Goal: Find specific page/section: Find specific page/section

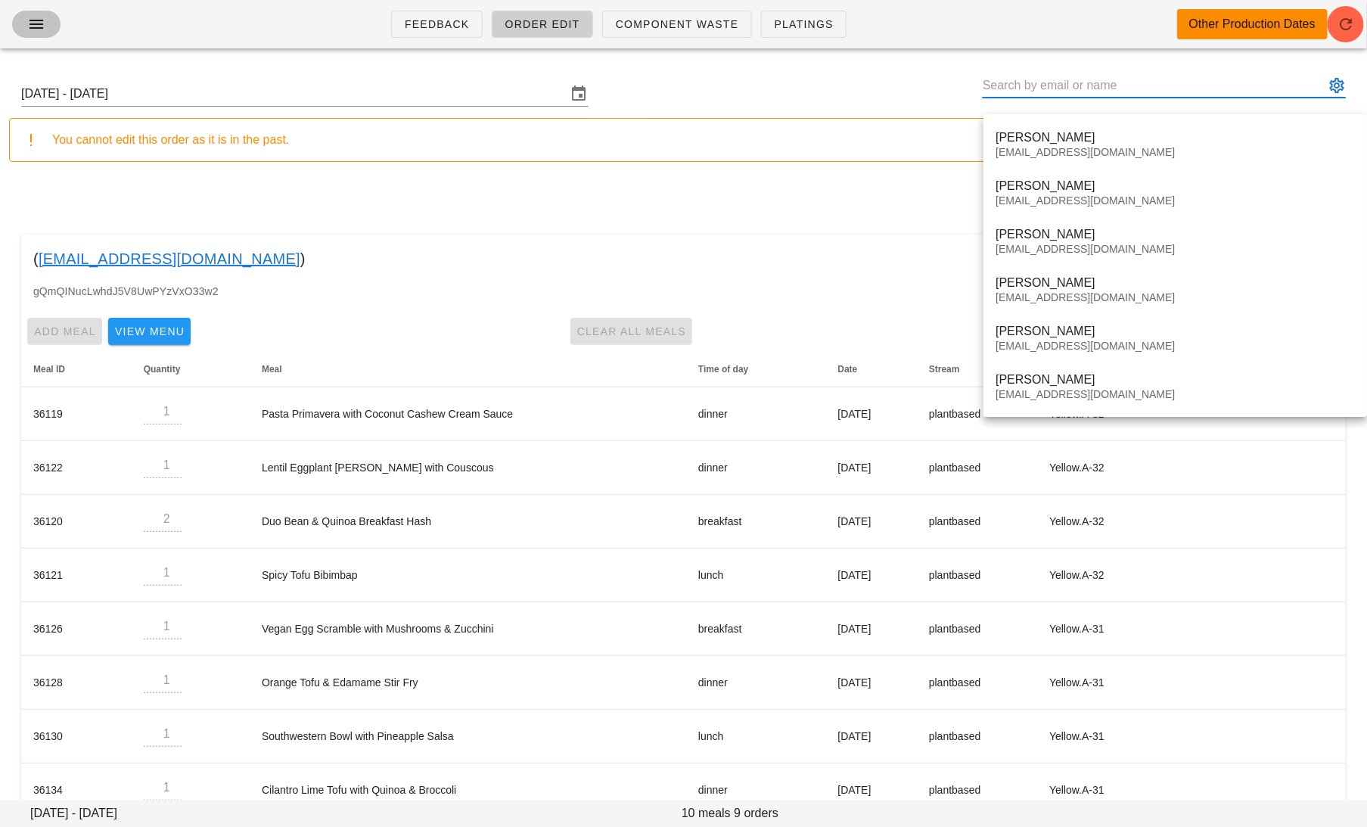
click at [43, 19] on icon "button" at bounding box center [36, 24] width 18 height 18
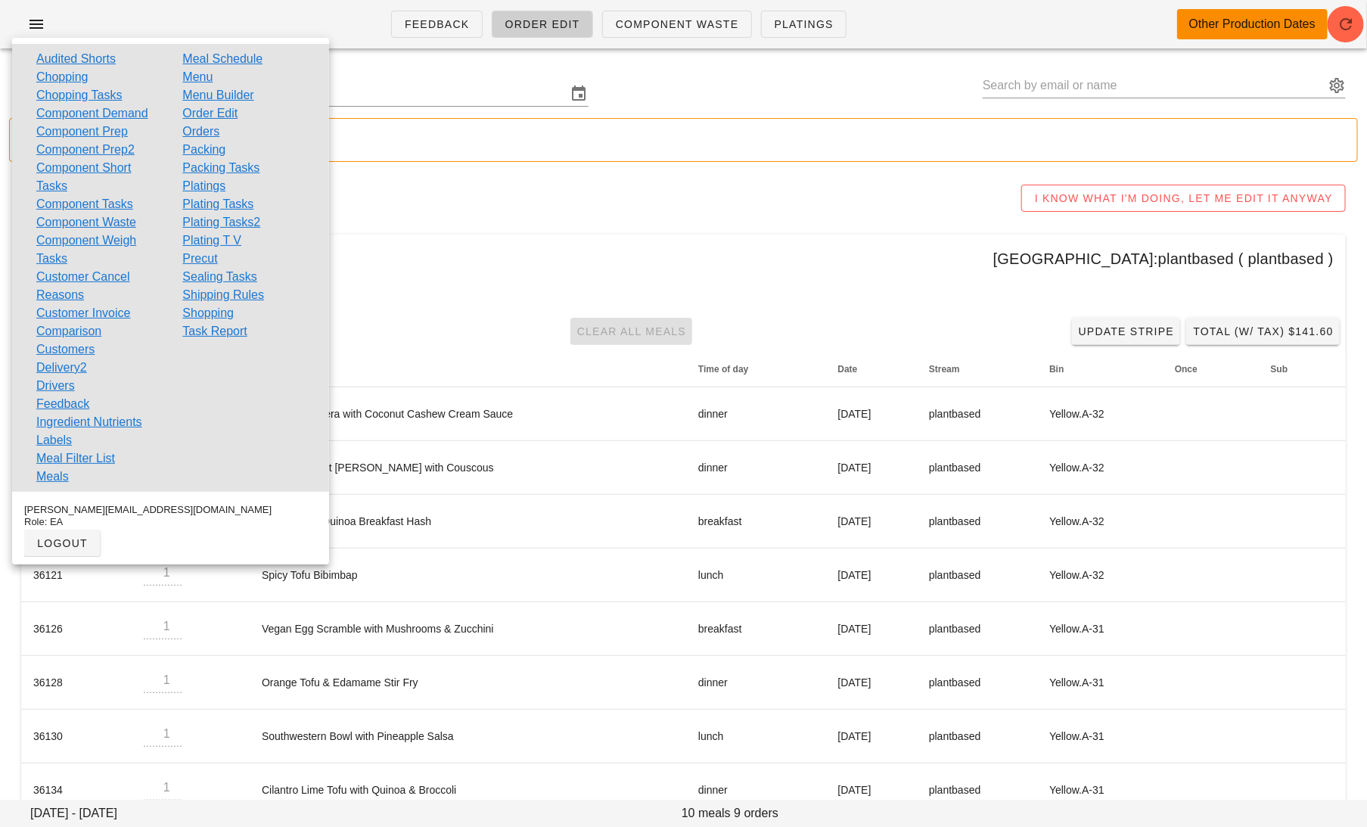
click at [232, 108] on link "Order Edit" at bounding box center [209, 113] width 55 height 18
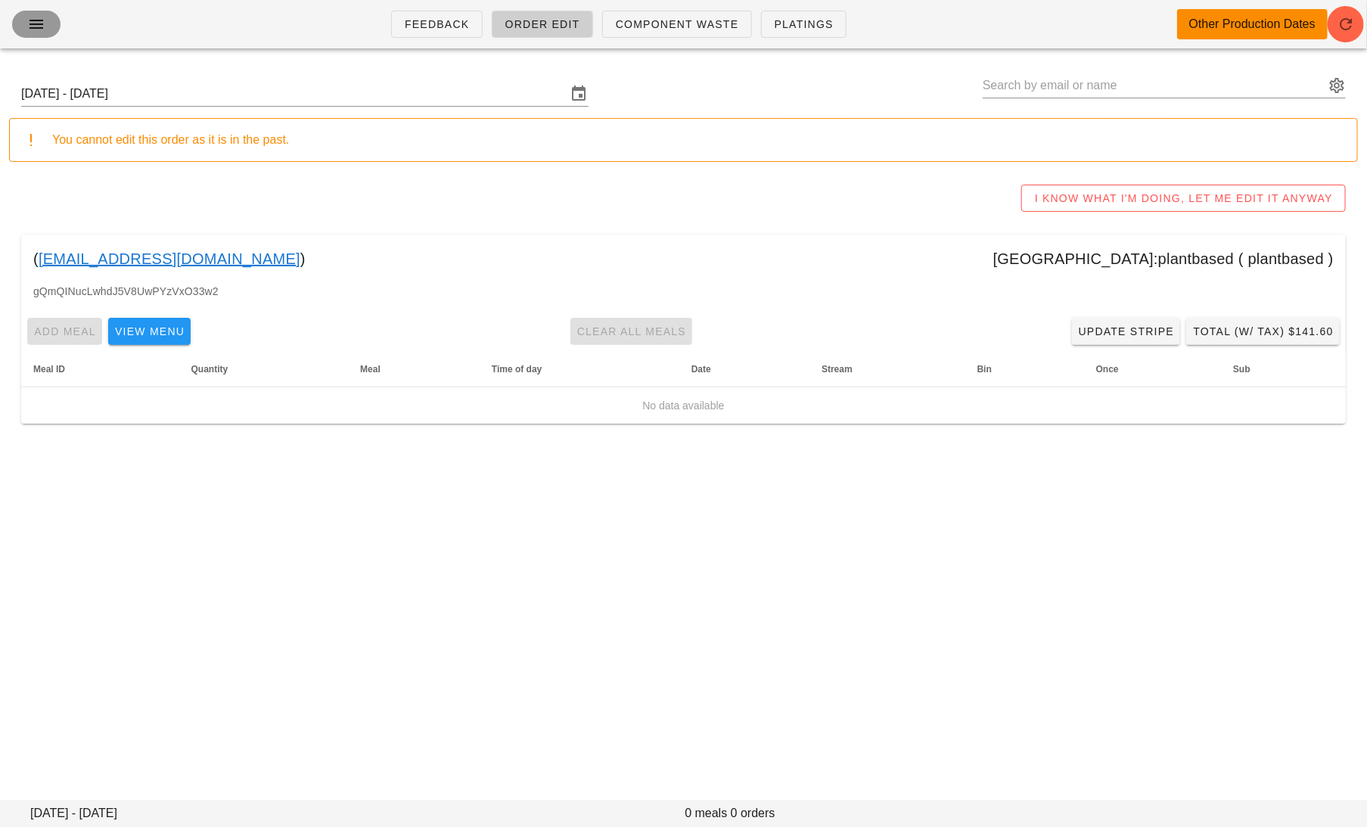
click at [38, 35] on button "button" at bounding box center [36, 24] width 48 height 27
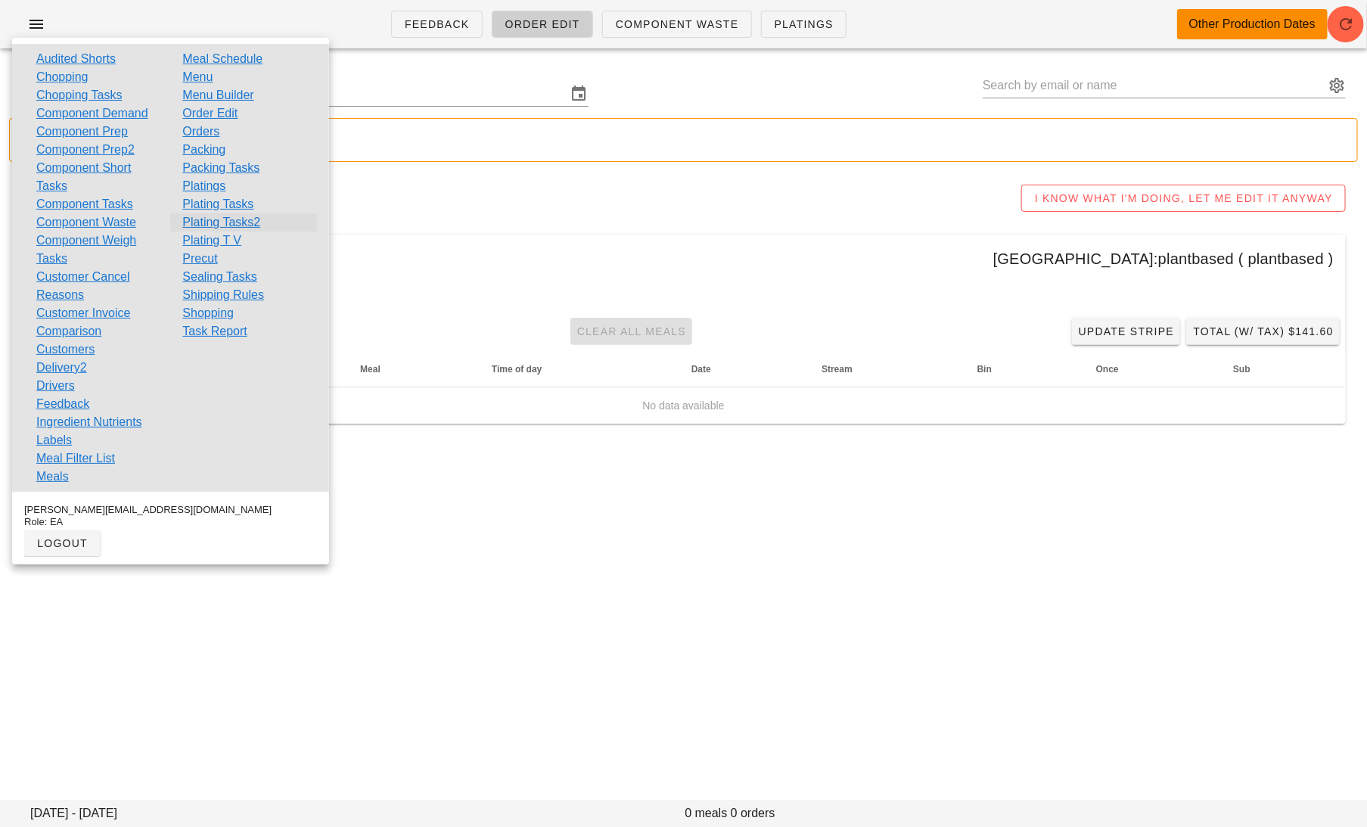
click at [233, 220] on link "Plating Tasks2" at bounding box center [221, 222] width 78 height 18
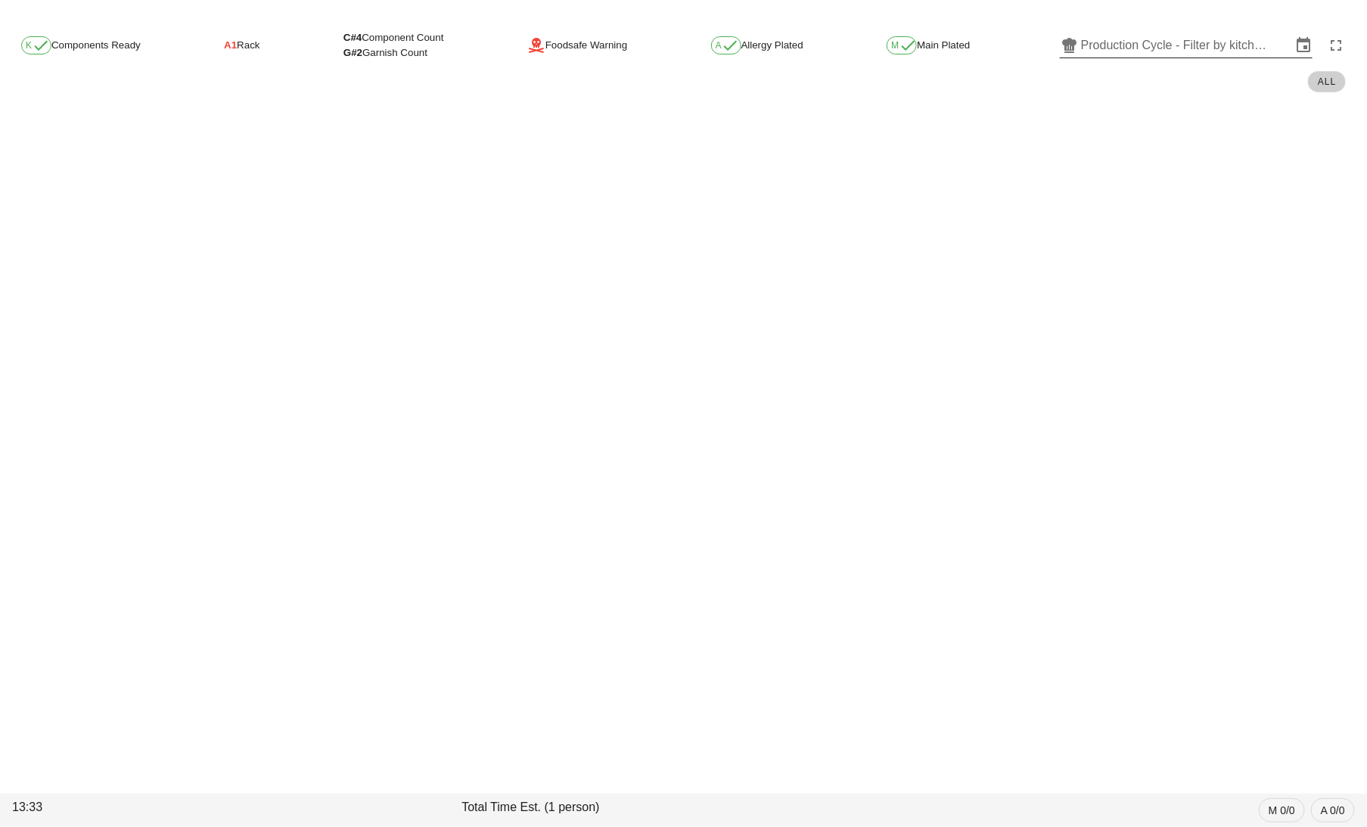
click at [1119, 37] on input "Production Cycle - Filter by kitchen production schedules" at bounding box center [1186, 45] width 210 height 24
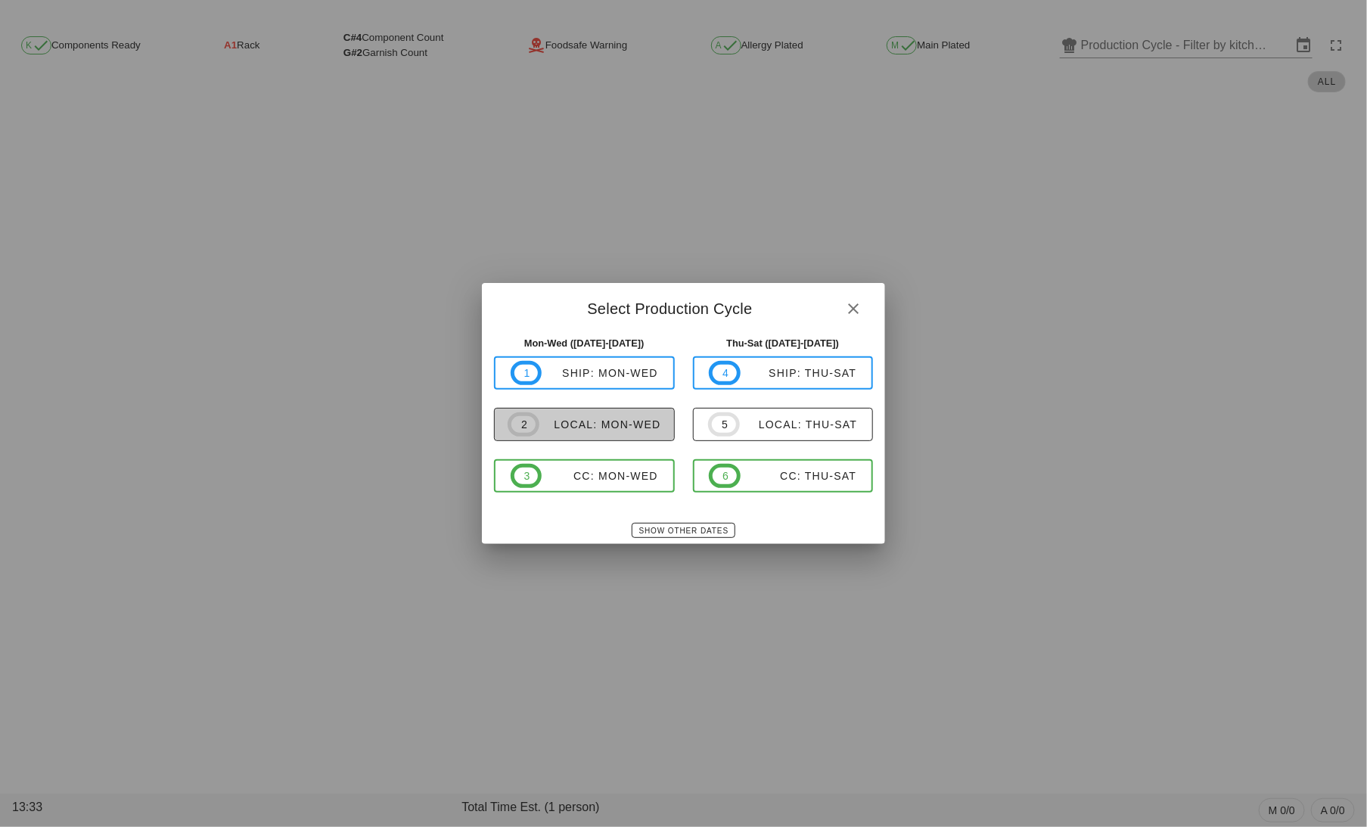
click at [588, 418] on div "local: Mon-Wed" at bounding box center [600, 424] width 122 height 12
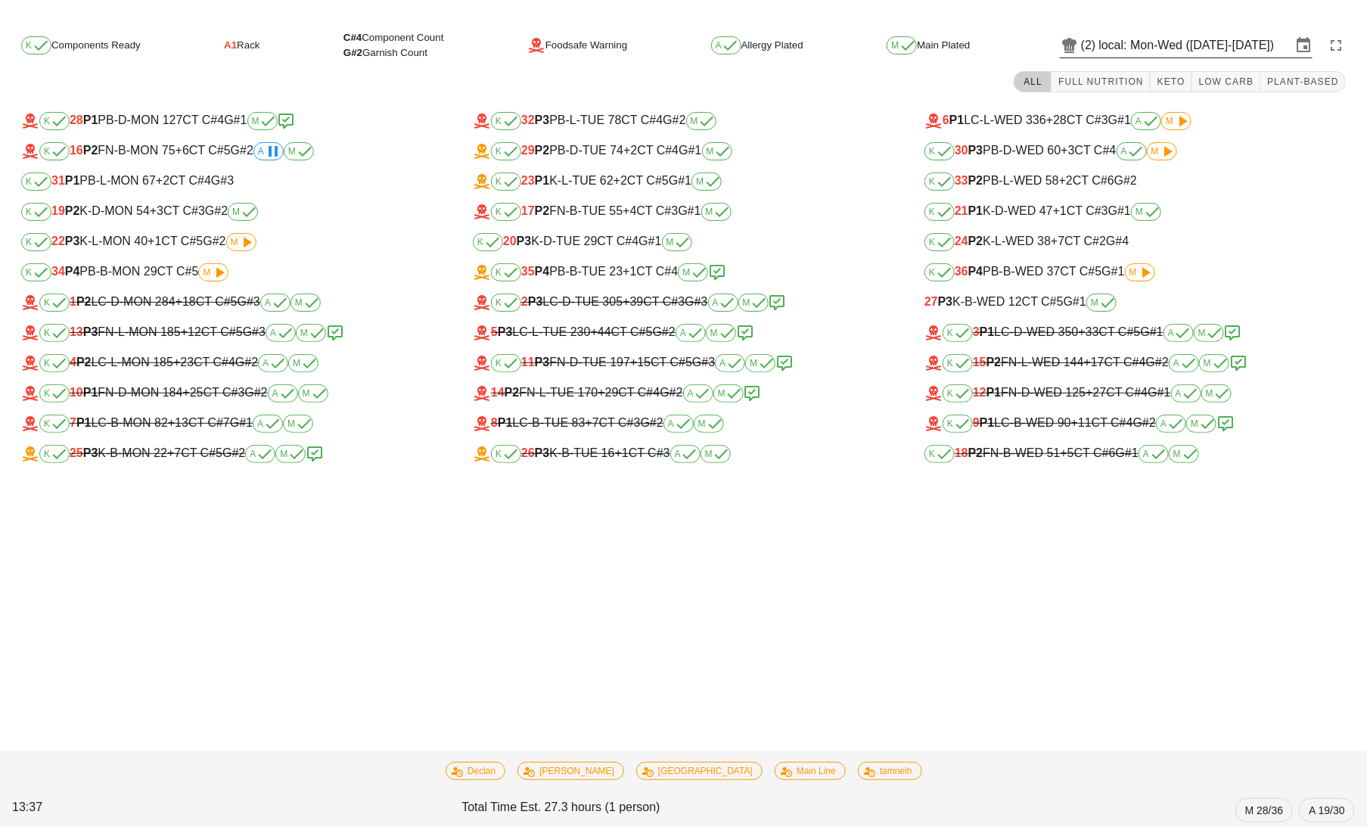
click at [1136, 47] on input "local: Mon-Wed (Sep 29-Oct 1)" at bounding box center [1195, 45] width 192 height 24
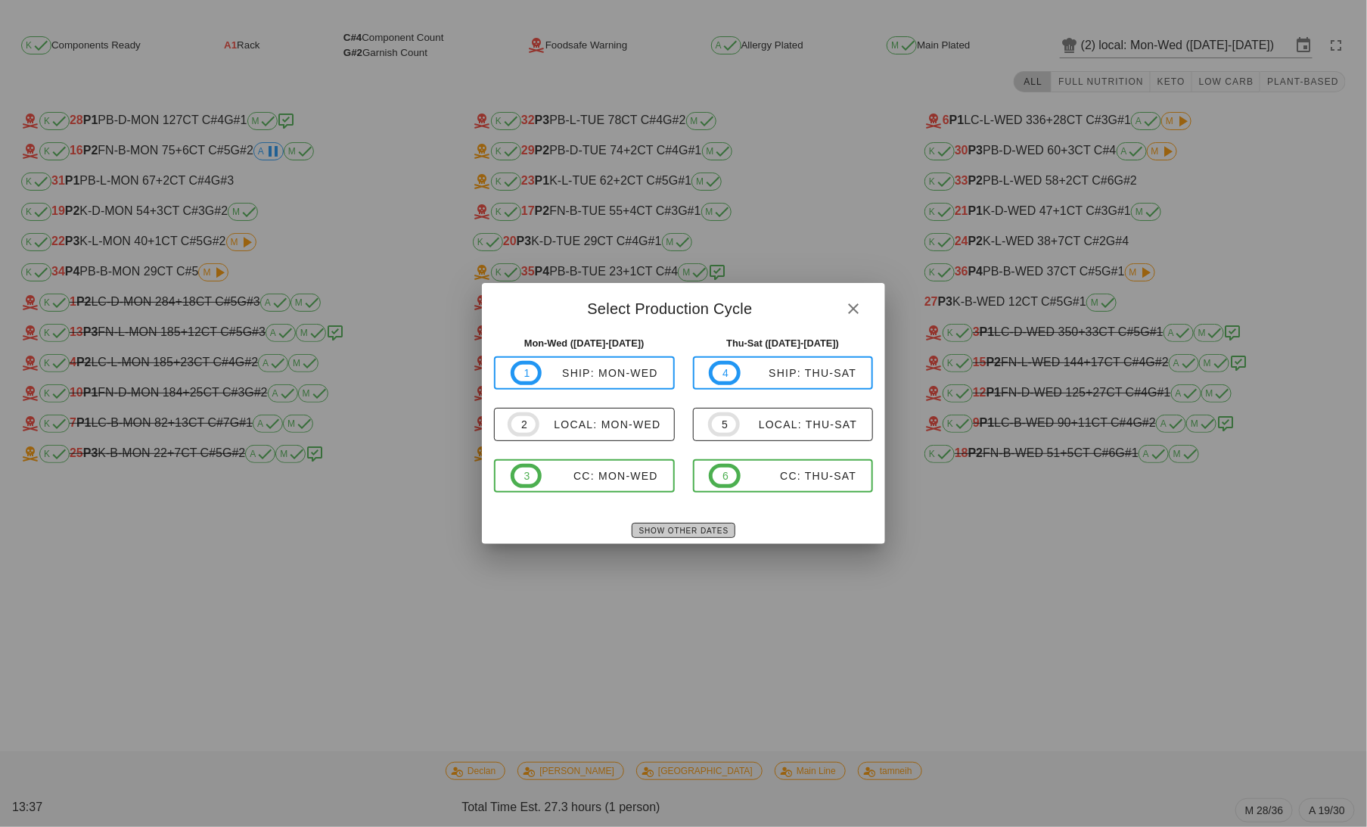
click at [716, 532] on span "Show Other Dates" at bounding box center [683, 530] width 90 height 8
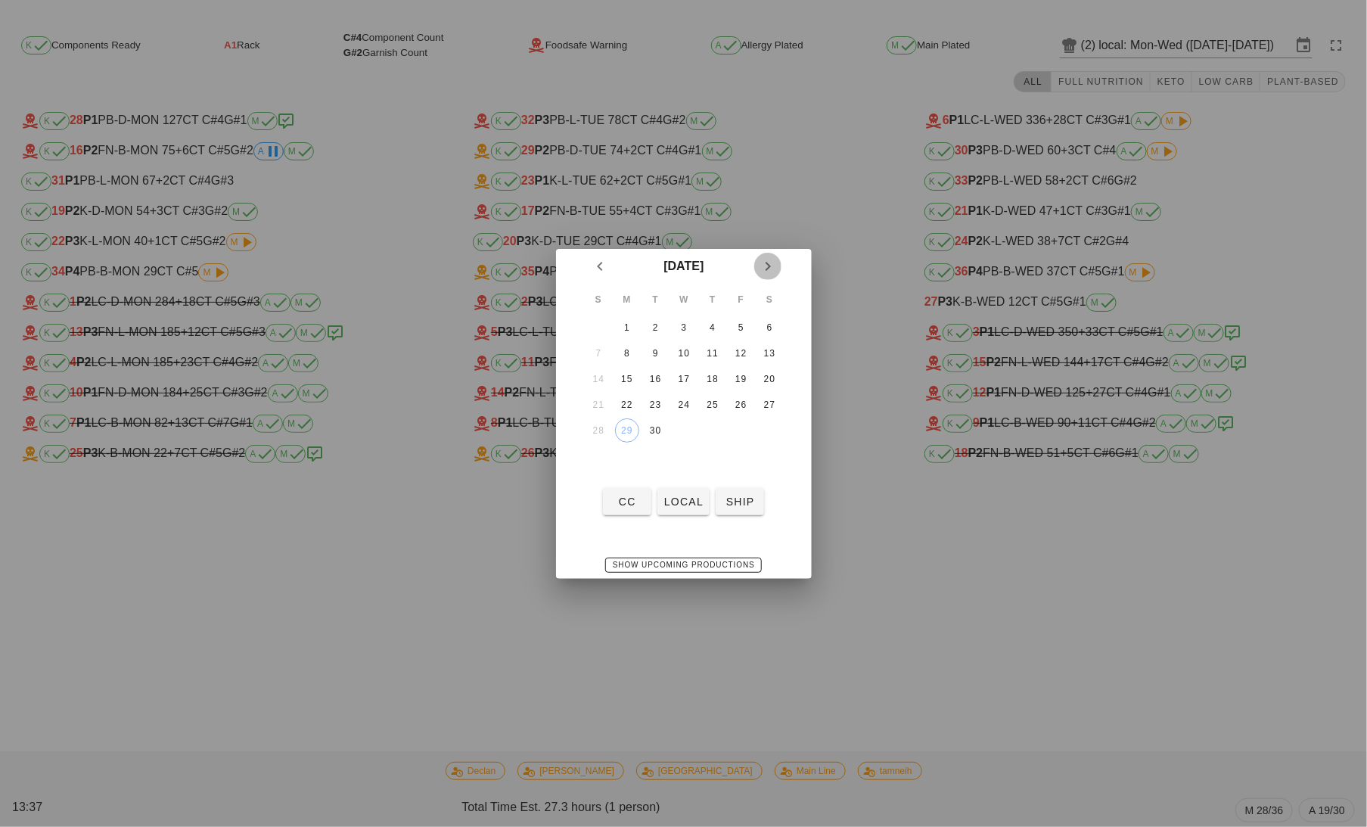
click at [764, 272] on icon "Next month" at bounding box center [768, 266] width 18 height 18
click at [713, 329] on div "2" at bounding box center [712, 327] width 24 height 11
click at [677, 498] on span "local" at bounding box center [683, 501] width 40 height 12
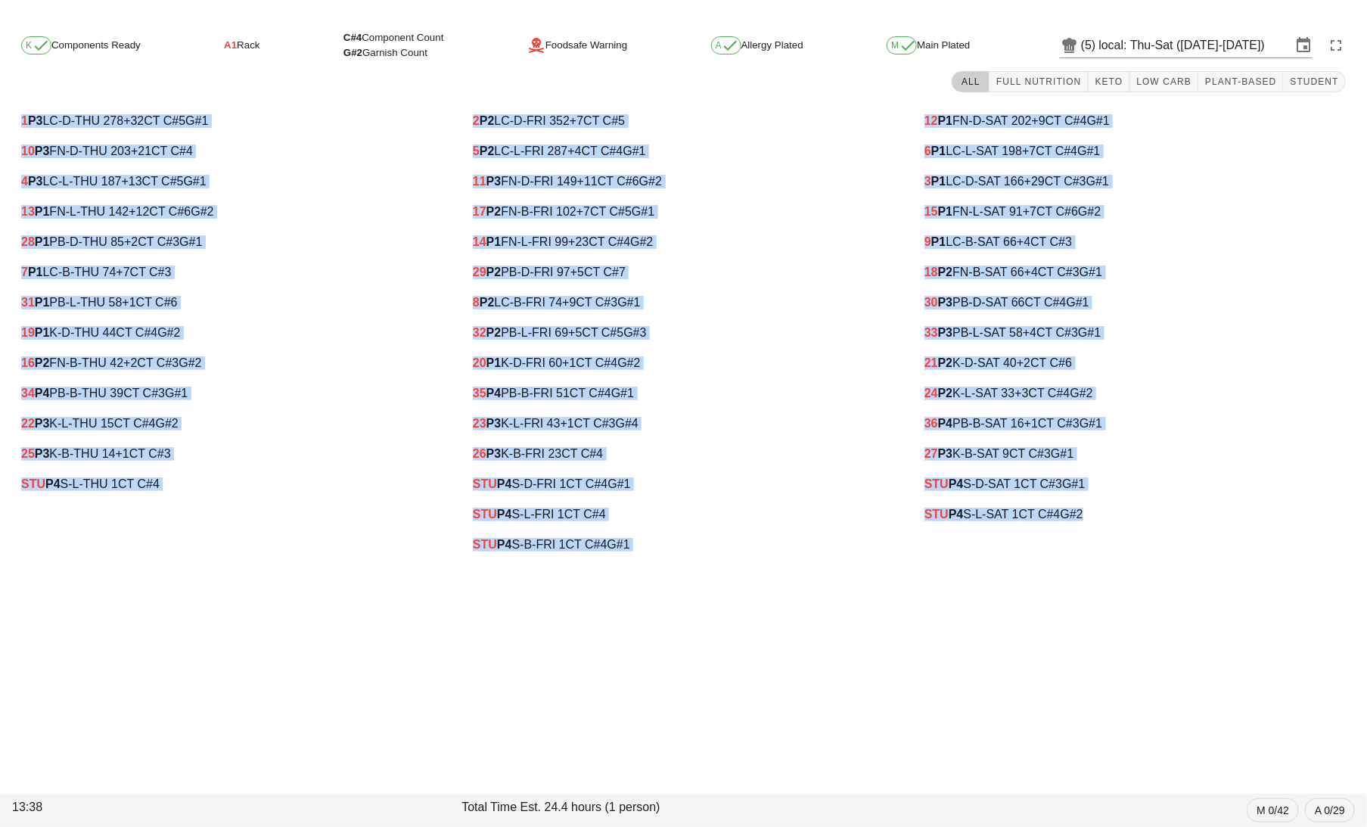
drag, startPoint x: 14, startPoint y: 117, endPoint x: 1146, endPoint y: 557, distance: 1214.0
click at [1146, 557] on div "1 P3 LC-D-THU 278 +32 CT C#5 G#1 10 P3 FN-D-THU 203 +21 CT C#4 4 P3 LC-L-THU 18…" at bounding box center [683, 333] width 1355 height 472
copy div "1 P3 LC-D-THU 278 +32 CT C#5 G#1 10 P3 FN-D-THU 203 +21 CT C#4 4 P3 LC-L-THU 18…"
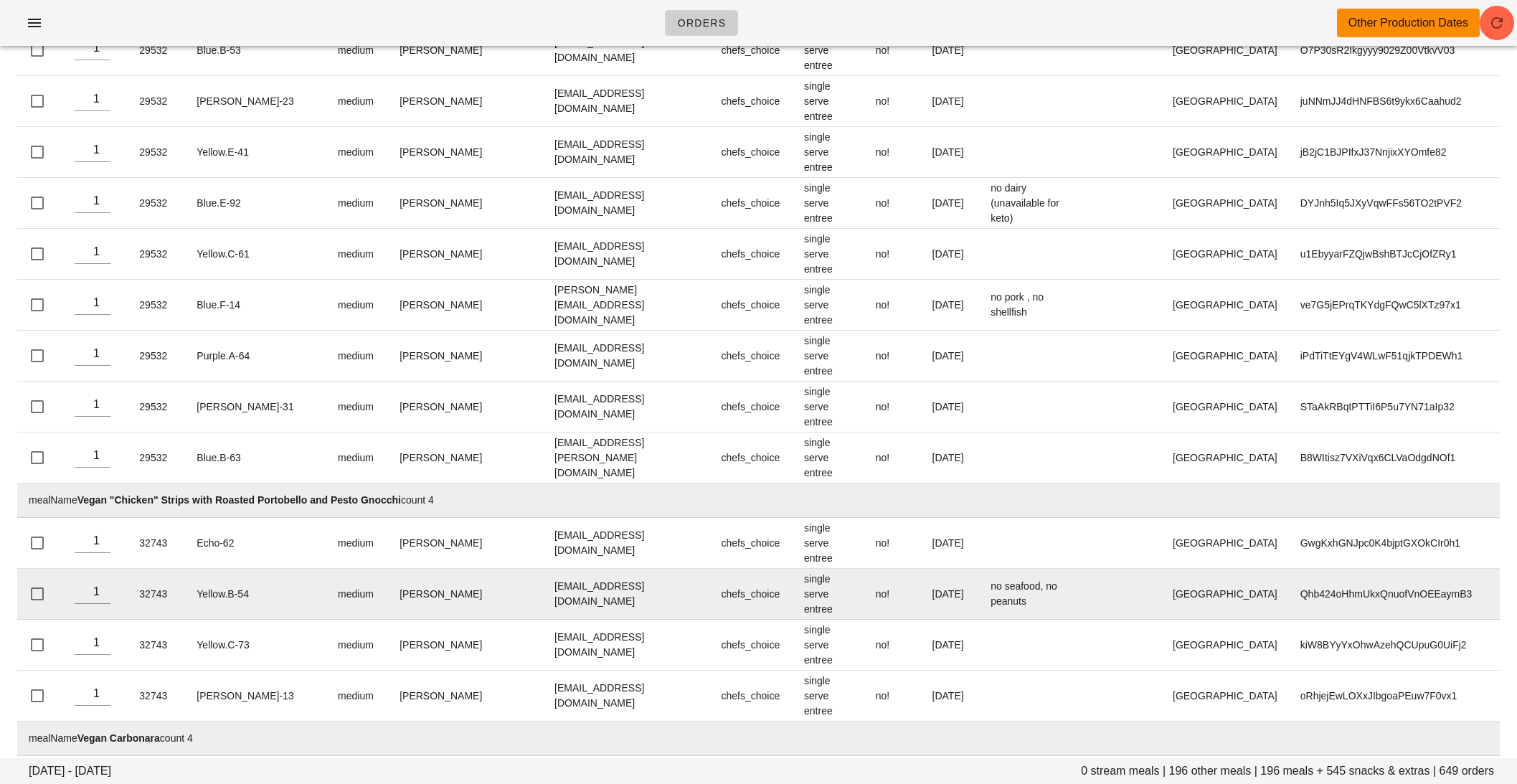
scroll to position [34145, 0]
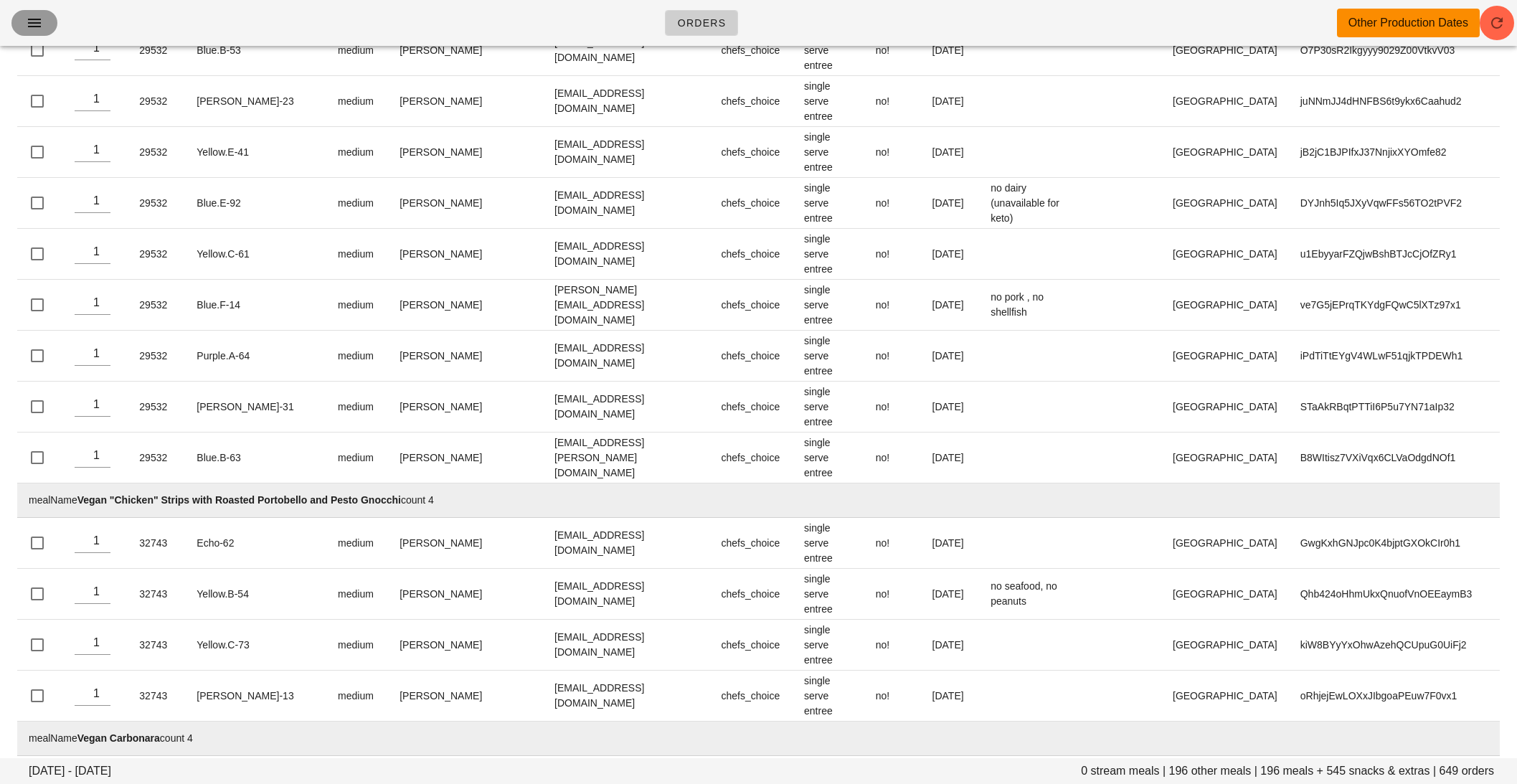
click at [27, 20] on icon "button" at bounding box center [34, 23] width 17 height 17
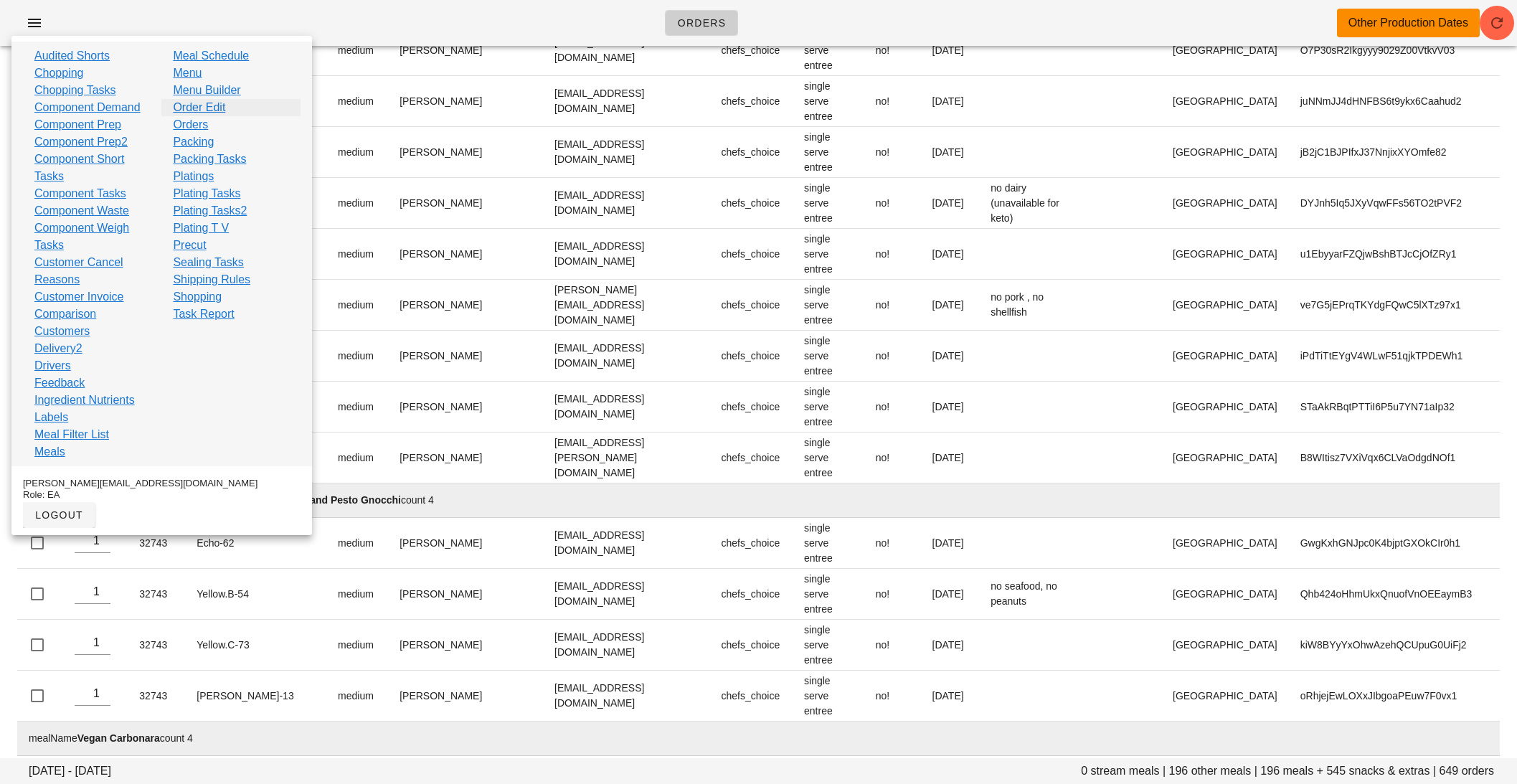
click at [190, 114] on link "Order Edit" at bounding box center [198, 107] width 52 height 17
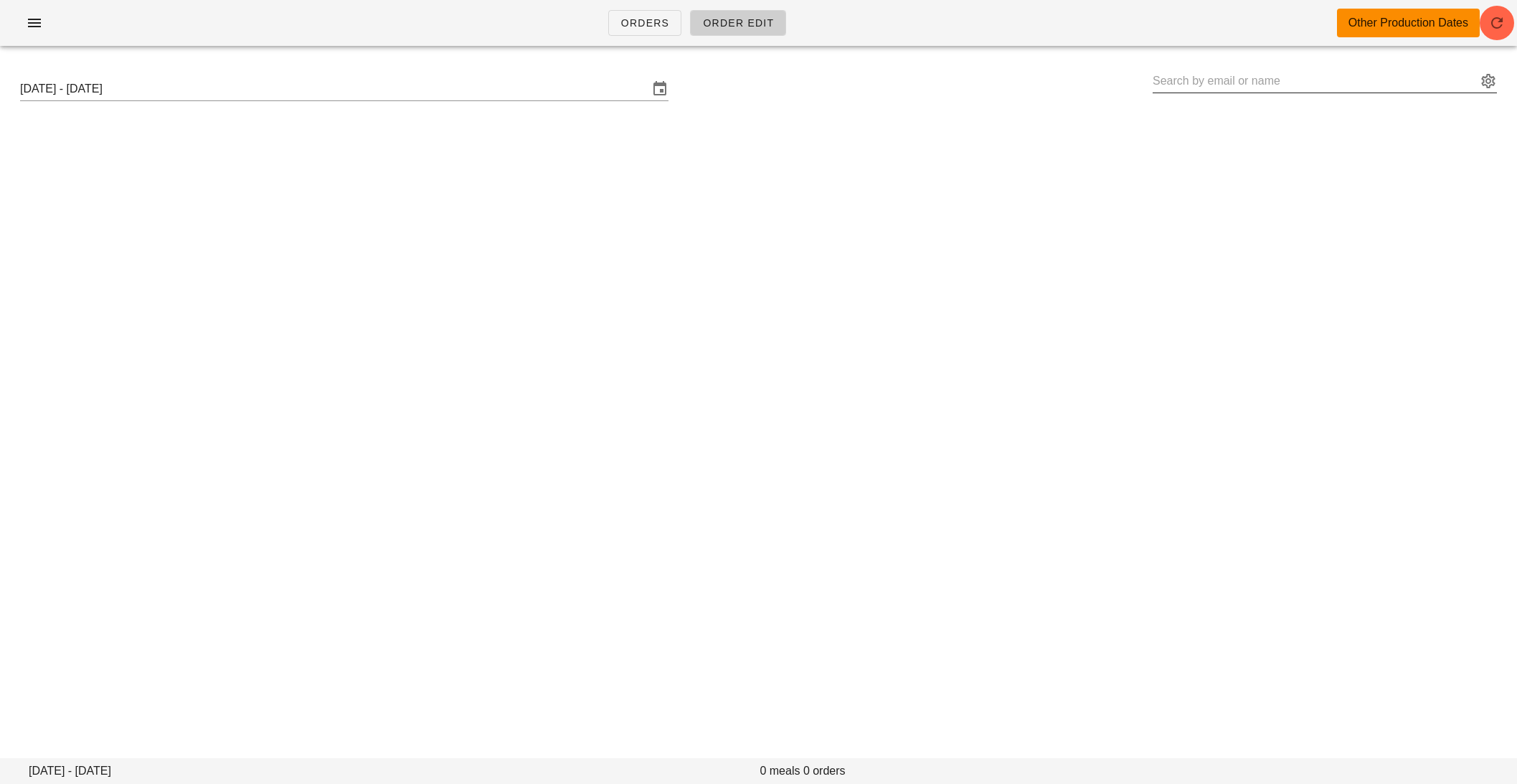
click at [1295, 84] on input "text" at bounding box center [1315, 81] width 324 height 23
paste input "Fed - Please Update Your Payment Information"
click at [1295, 73] on input "Fed - Please Update Your Payment Information" at bounding box center [1315, 81] width 324 height 23
type input "Fed - Please Update Your Payment Information"
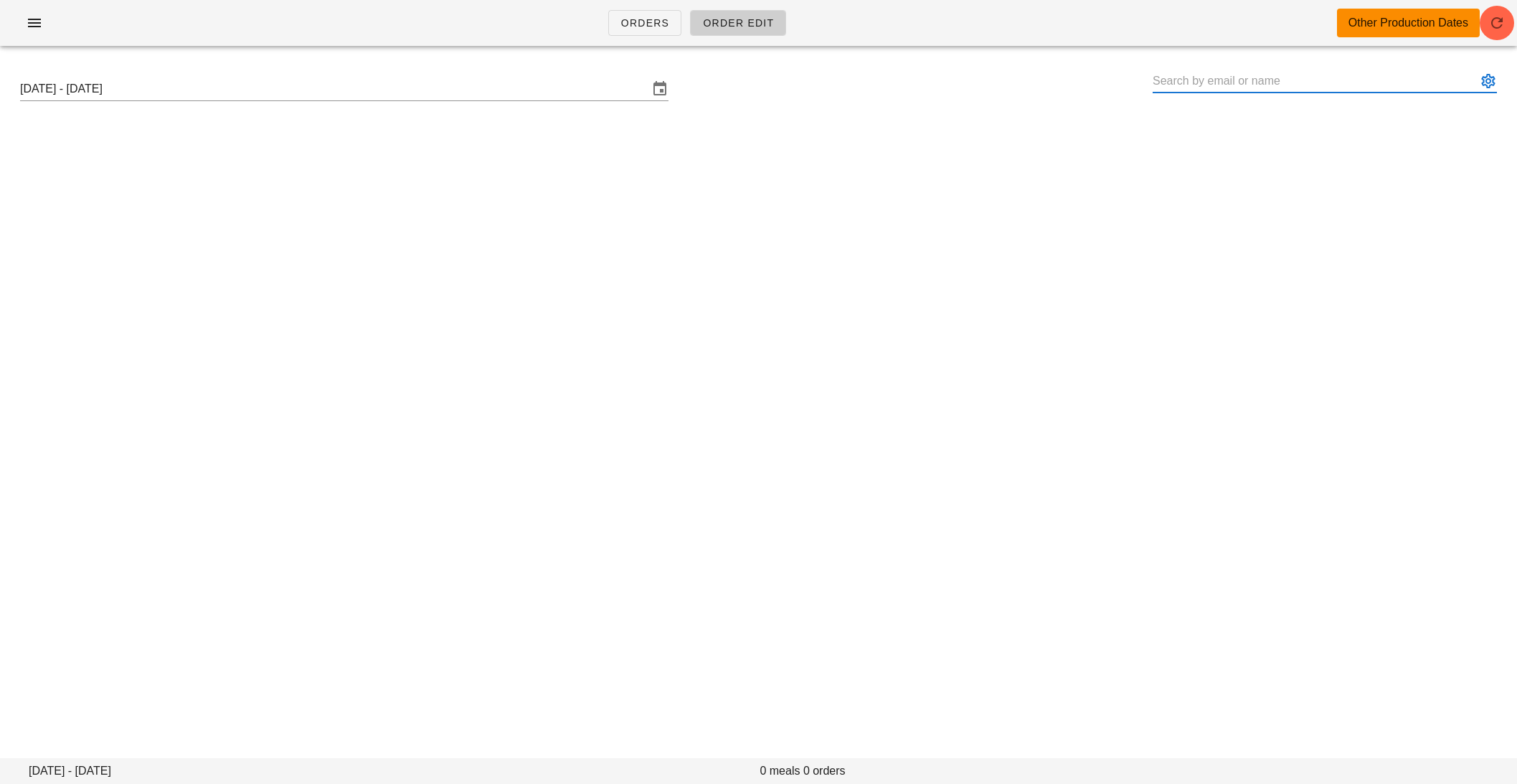
paste input "[EMAIL_ADDRESS][DOMAIN_NAME]"
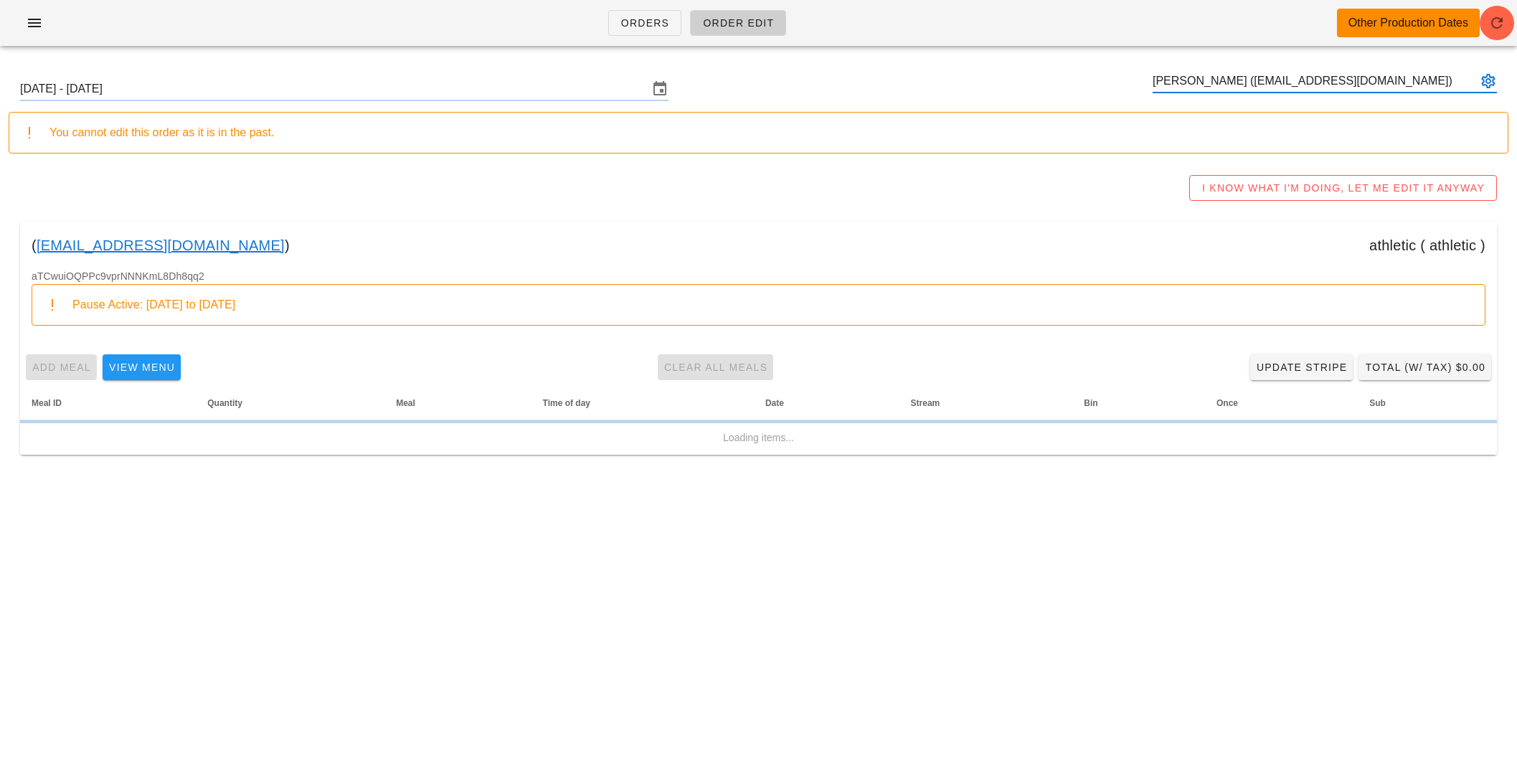
type input "[PERSON_NAME] ([EMAIL_ADDRESS][DOMAIN_NAME])"
click at [129, 245] on link "[EMAIL_ADDRESS][DOMAIN_NAME]" at bounding box center [161, 246] width 248 height 23
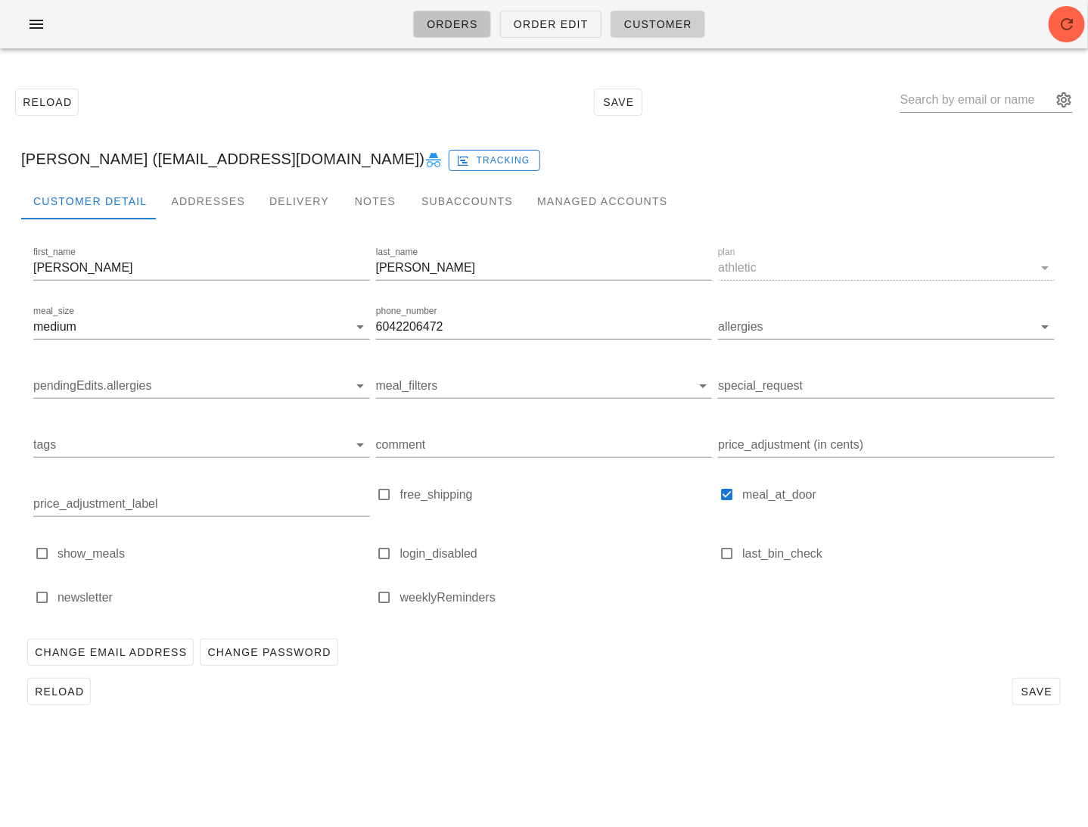
click at [463, 34] on link "Orders" at bounding box center [452, 24] width 78 height 27
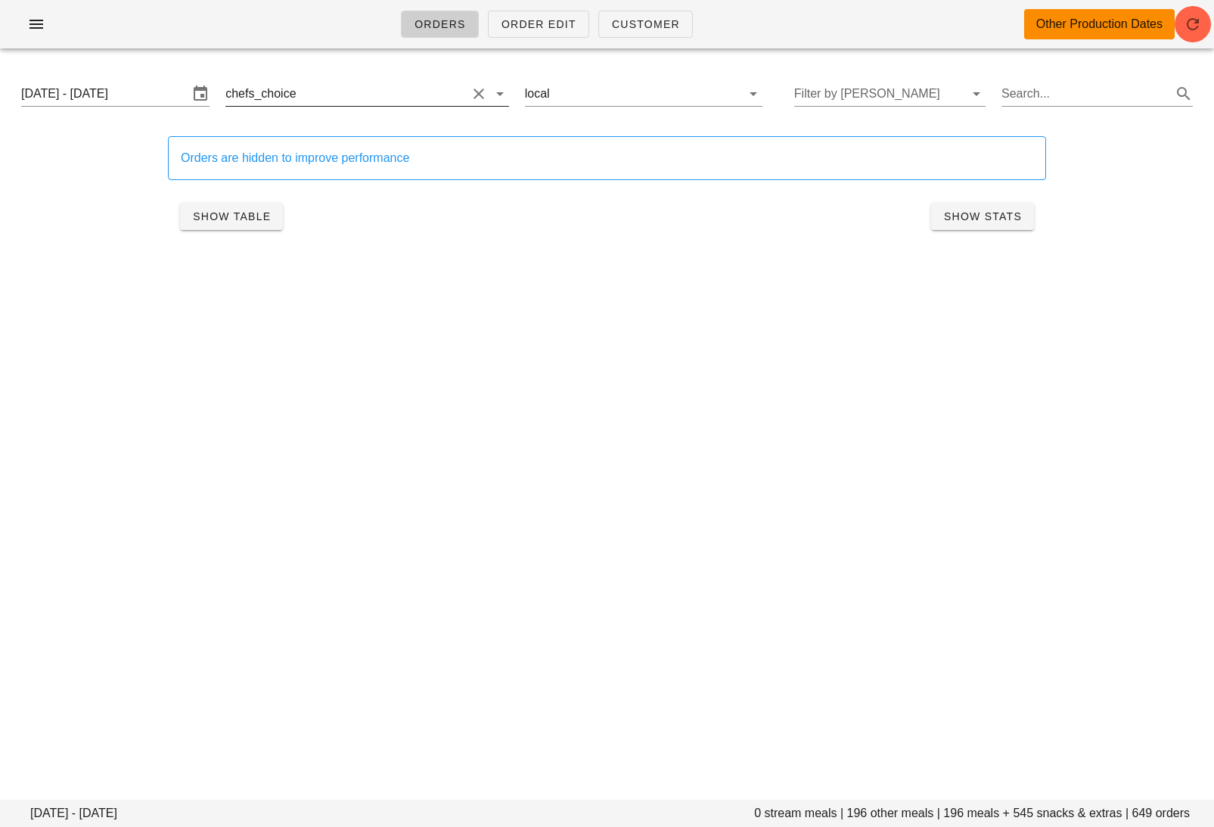
click at [412, 91] on input "text" at bounding box center [383, 94] width 167 height 24
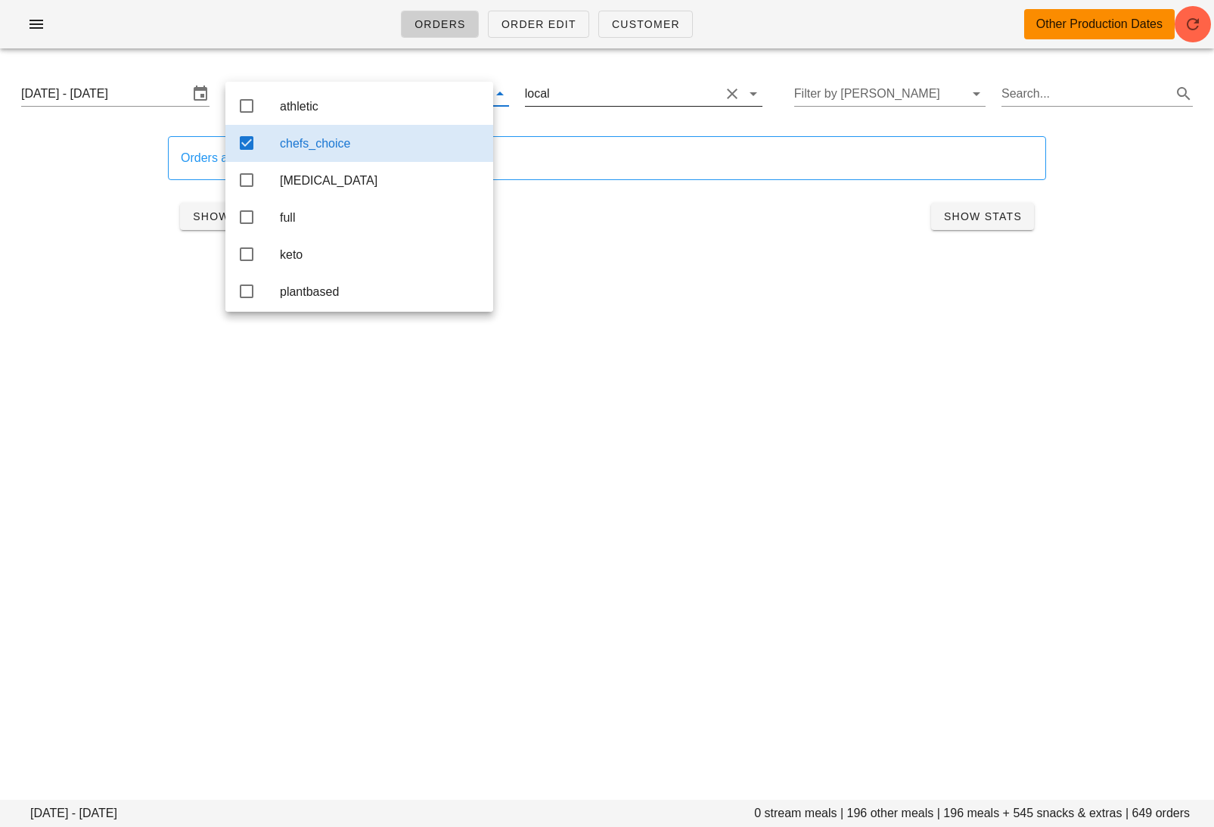
click at [535, 89] on div "local" at bounding box center [537, 94] width 25 height 14
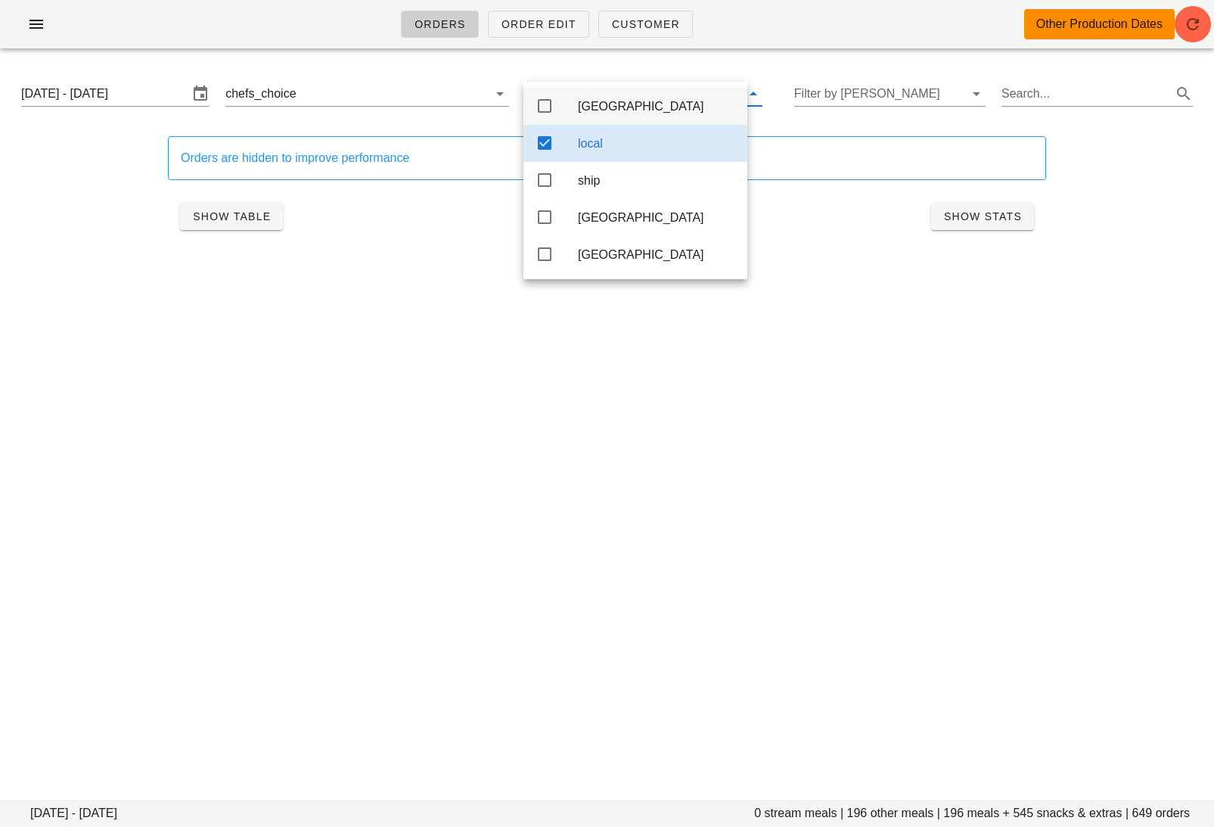
click at [551, 108] on icon at bounding box center [545, 106] width 18 height 18
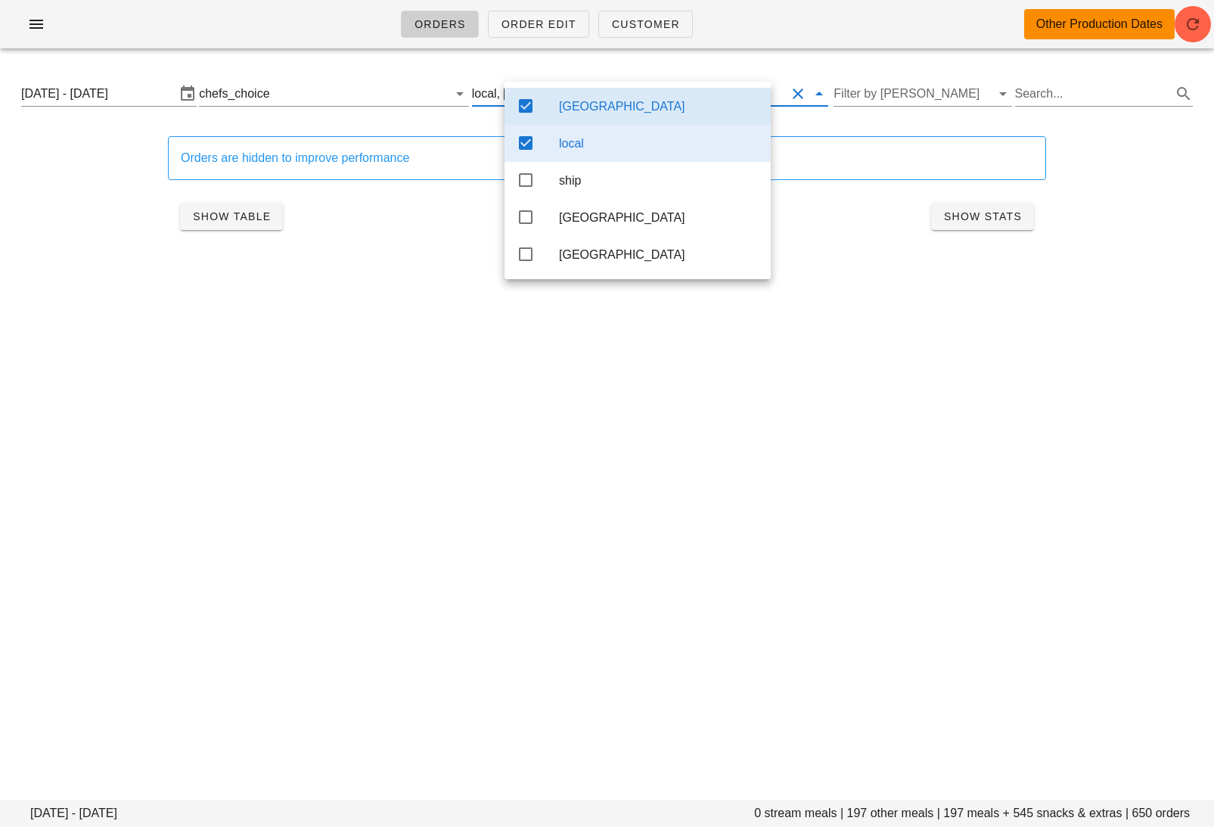
click at [551, 138] on div "local" at bounding box center [638, 143] width 266 height 37
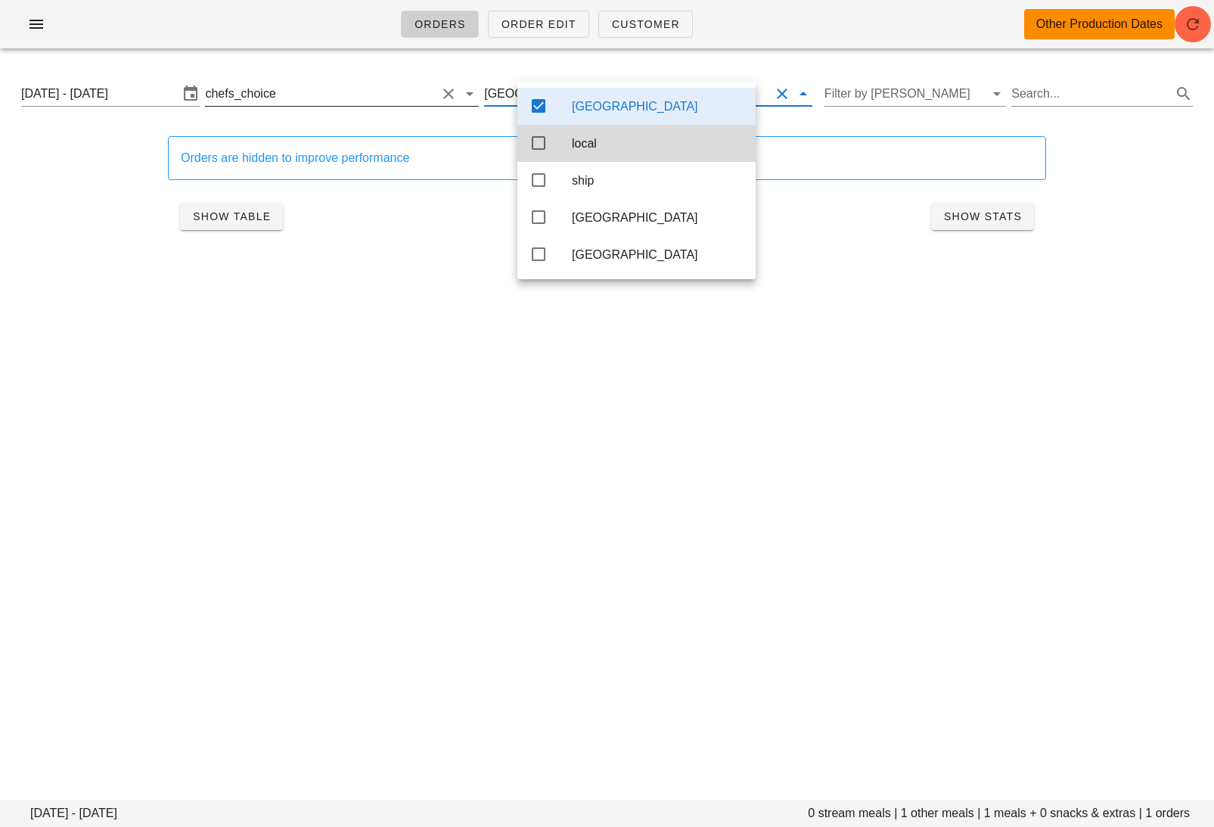
click at [436, 94] on input "text" at bounding box center [357, 94] width 157 height 24
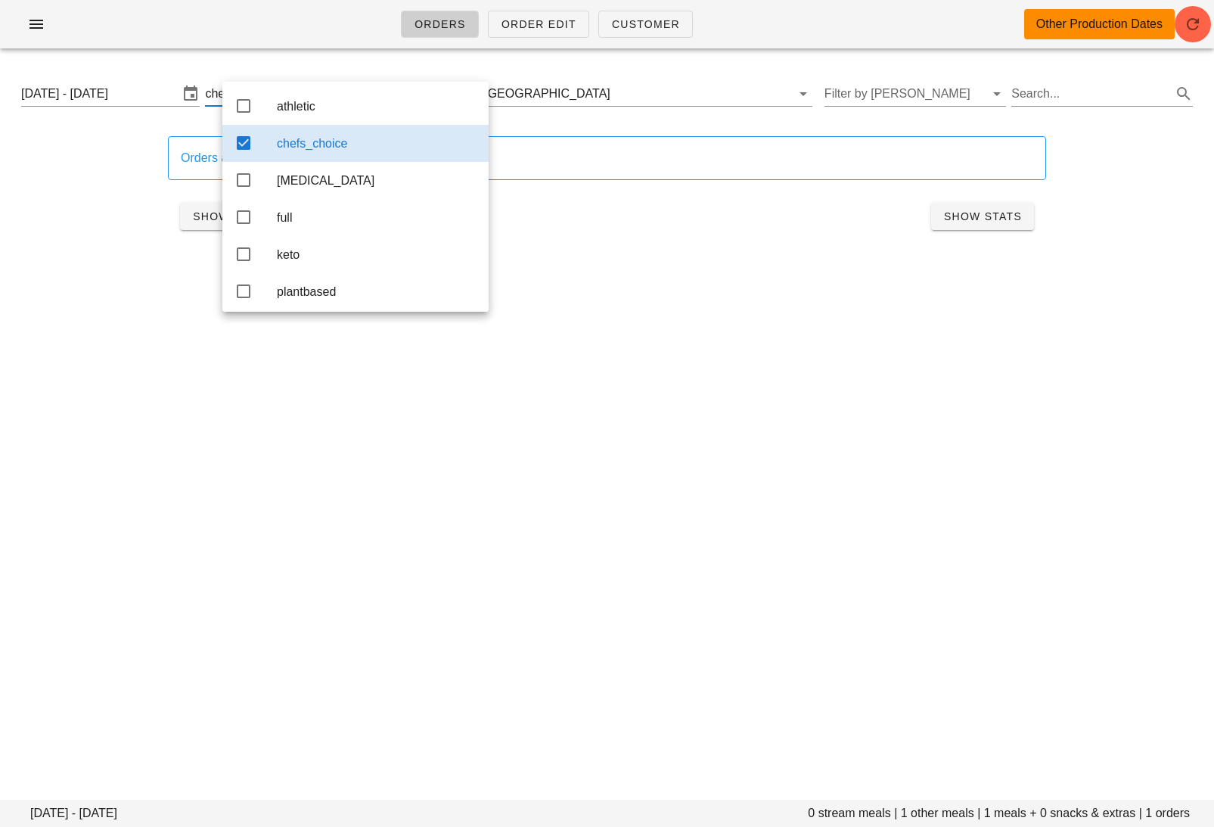
click at [441, 147] on div "chefs_choice" at bounding box center [377, 143] width 200 height 14
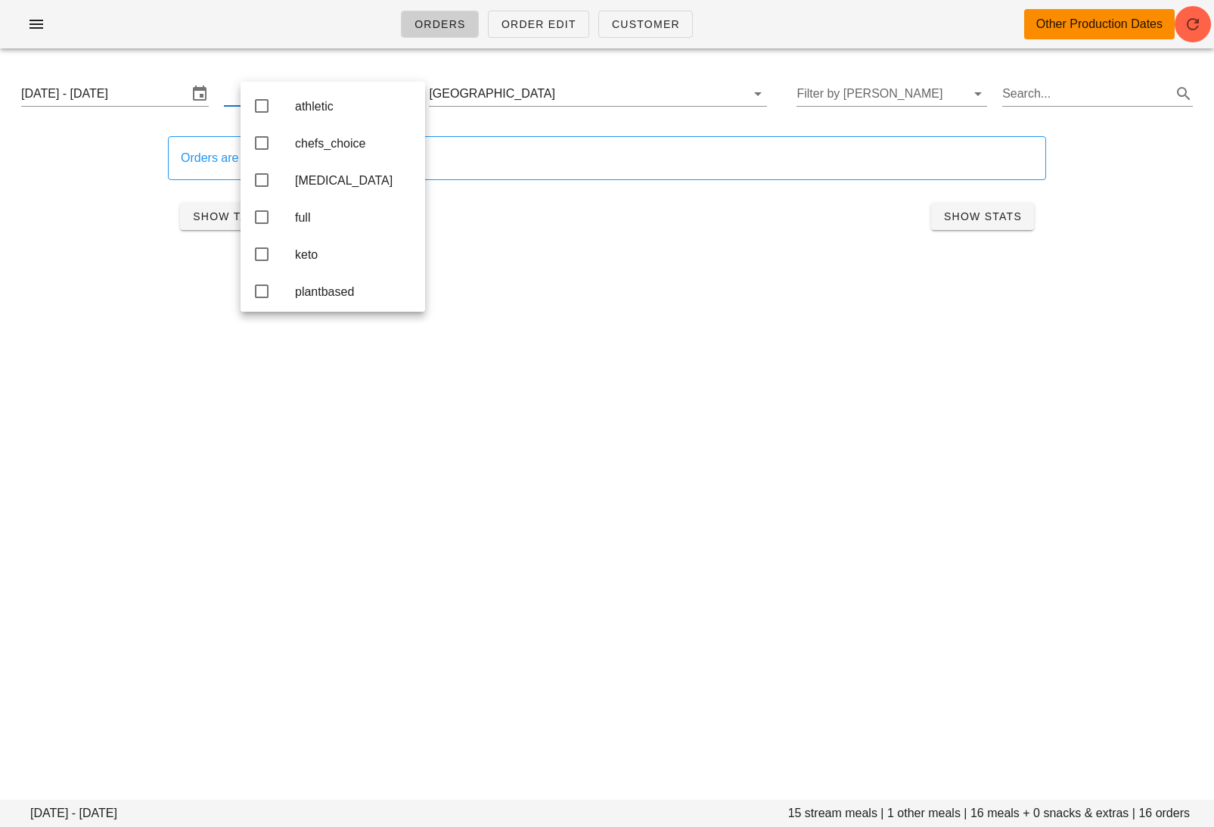
click at [651, 308] on div "Orders Order Edit Customer Other Production Dates [DATE] - [DATE] stream meals …" at bounding box center [607, 413] width 1214 height 827
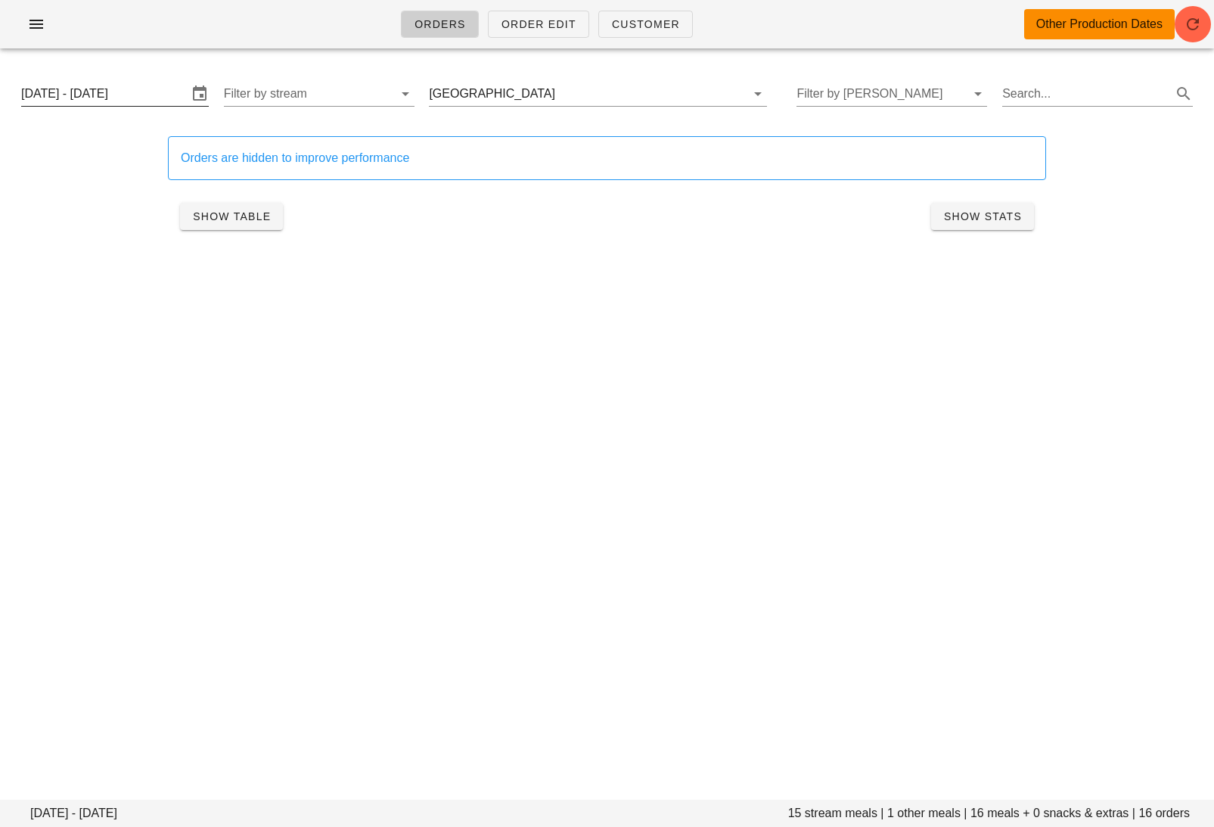
click at [126, 83] on input "[DATE] - [DATE]" at bounding box center [104, 94] width 166 height 24
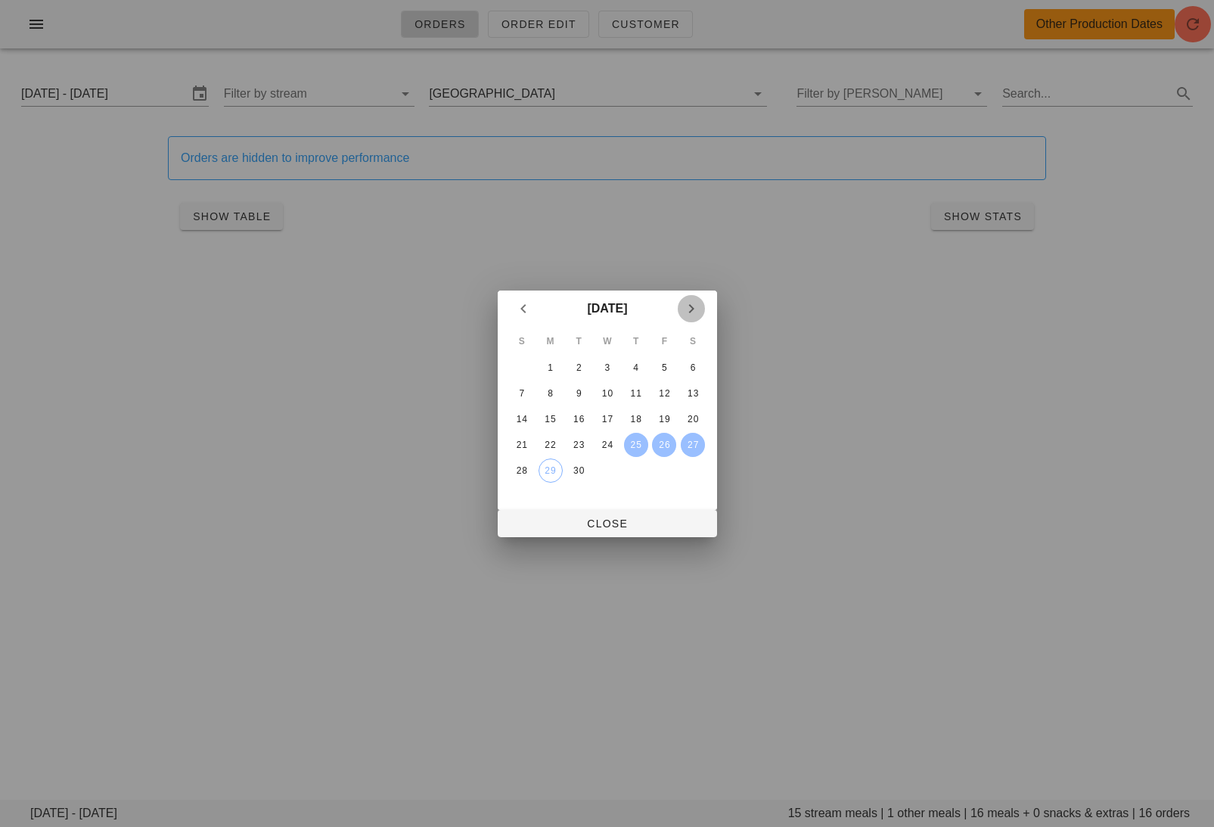
click at [692, 301] on icon "Next month" at bounding box center [691, 309] width 18 height 18
click at [630, 362] on div "2" at bounding box center [635, 367] width 24 height 11
click at [691, 365] on div "4" at bounding box center [693, 367] width 24 height 11
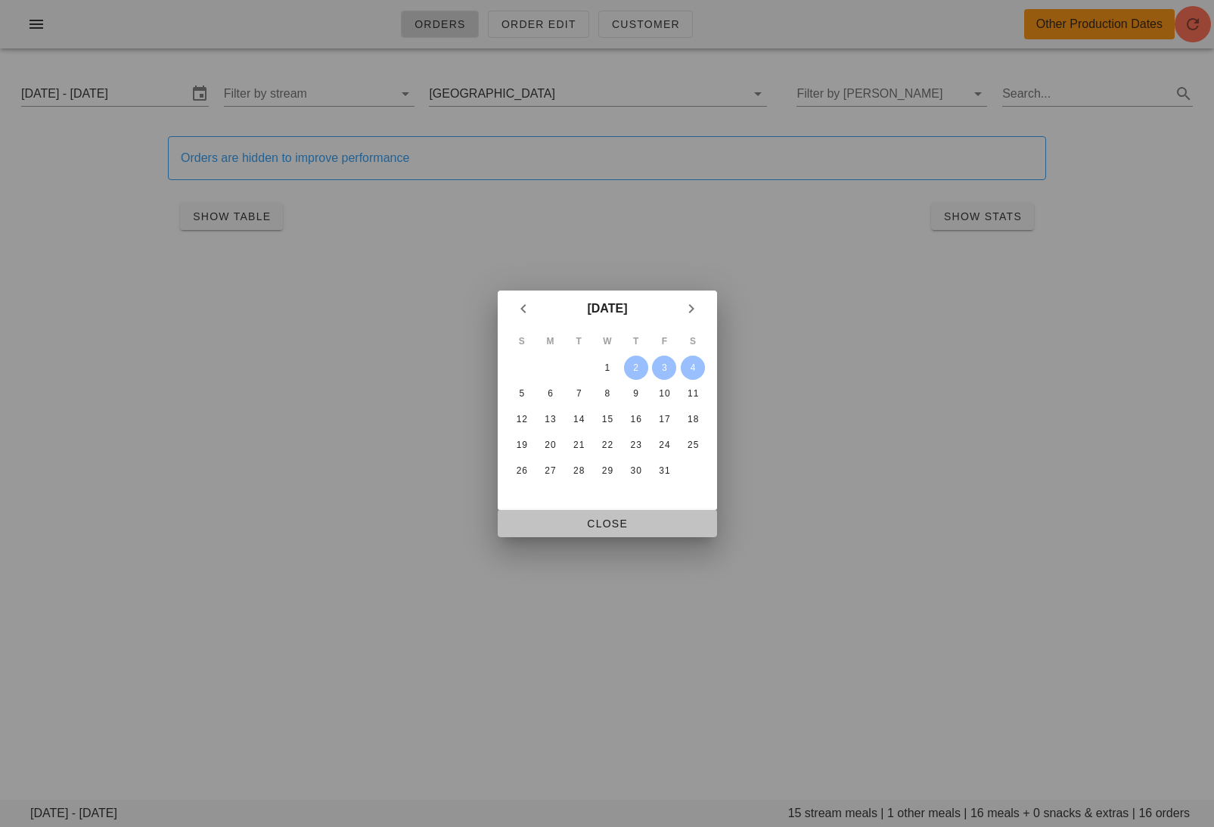
click at [641, 519] on span "Close" at bounding box center [607, 523] width 195 height 12
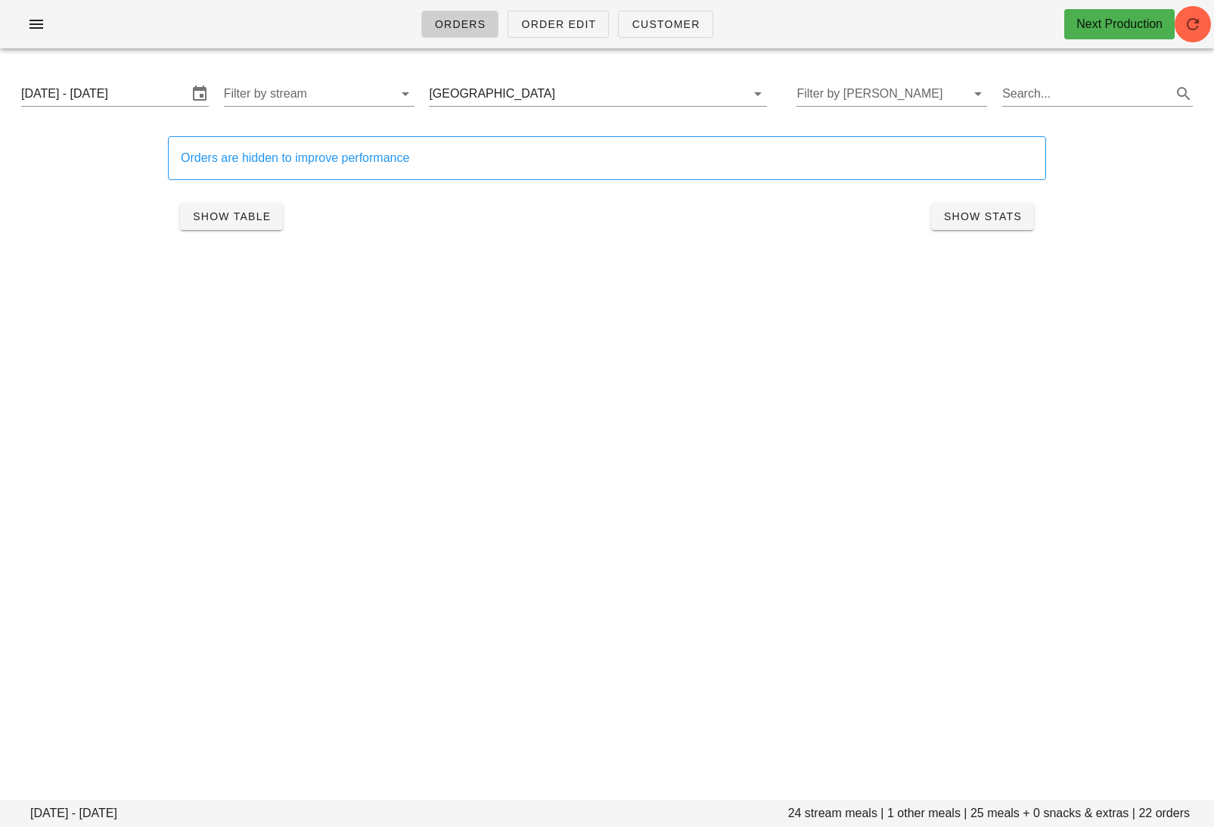
click at [265, 200] on div "Show Table Show Stats" at bounding box center [607, 216] width 878 height 48
click at [263, 221] on span "Show Table" at bounding box center [231, 216] width 79 height 12
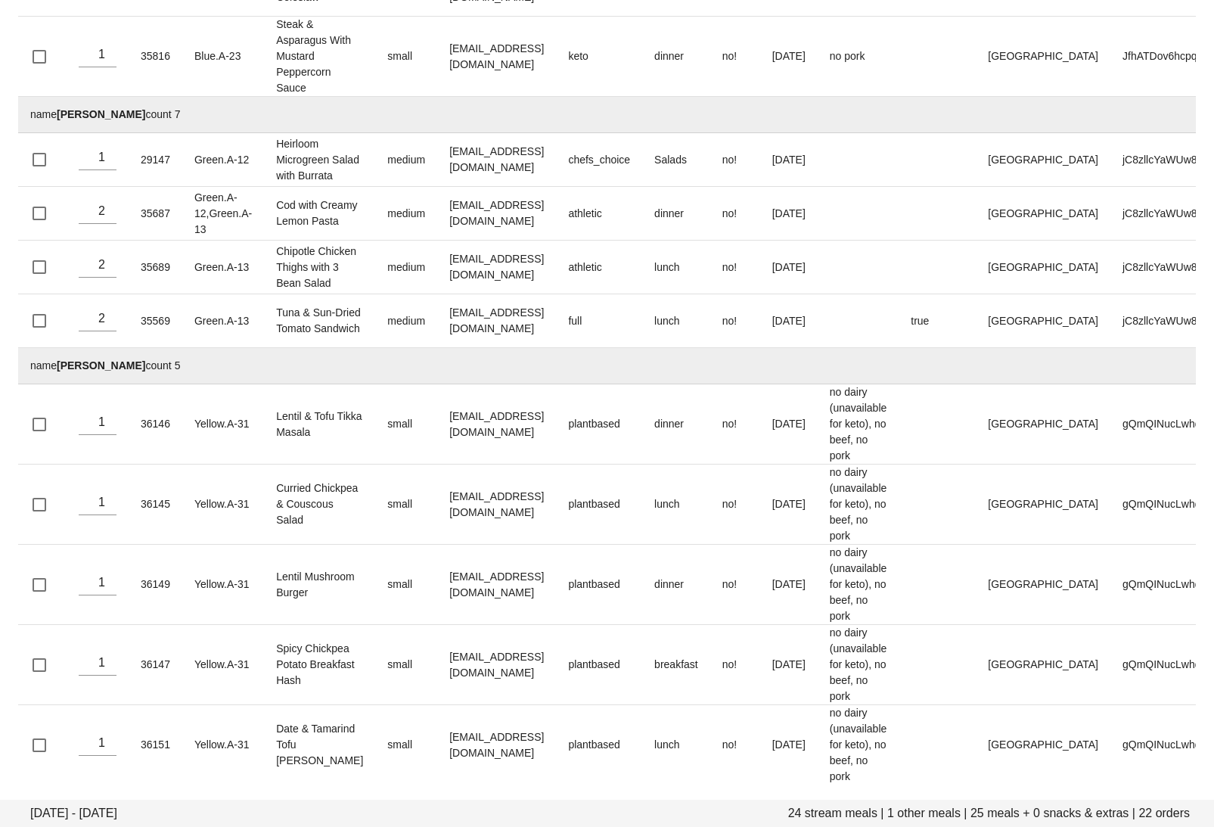
scroll to position [1228, 0]
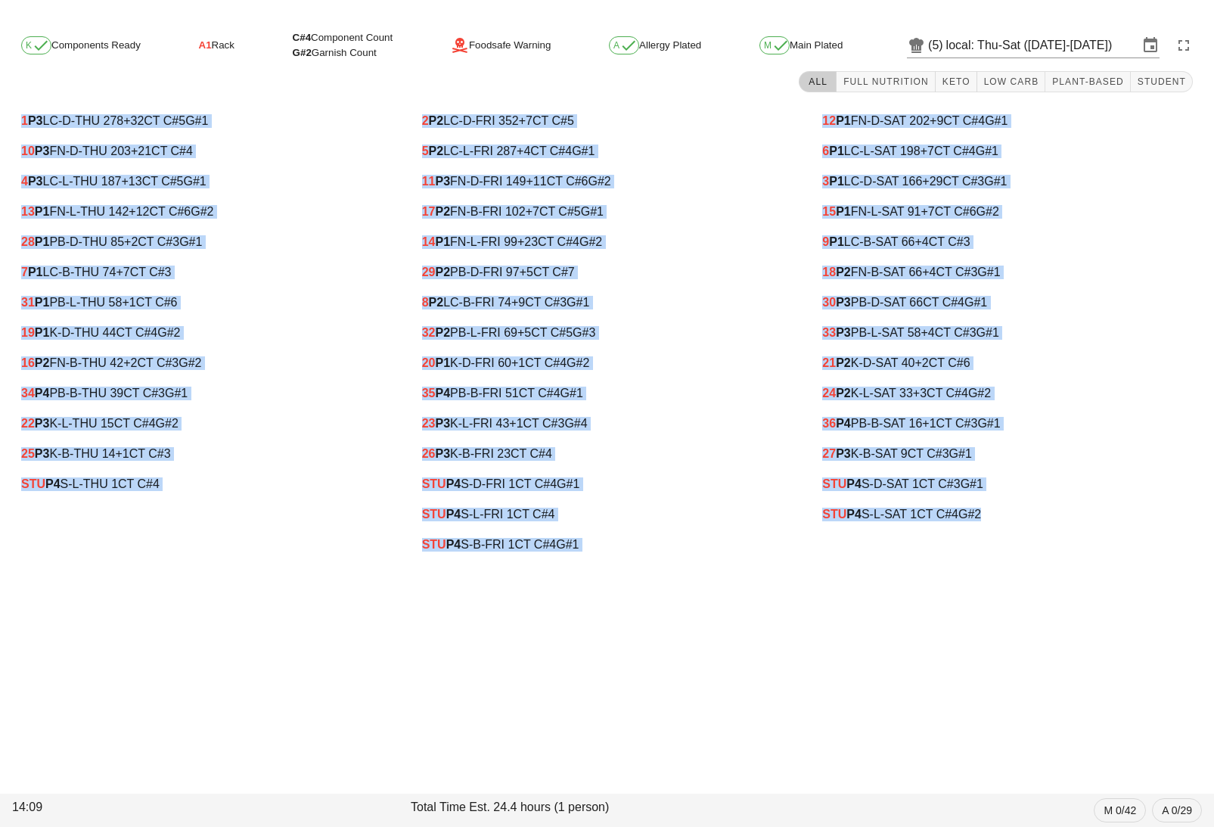
click at [733, 250] on div "14 P1 FN-L-FRI 99 +23 CT C#4 G#2" at bounding box center [607, 242] width 395 height 30
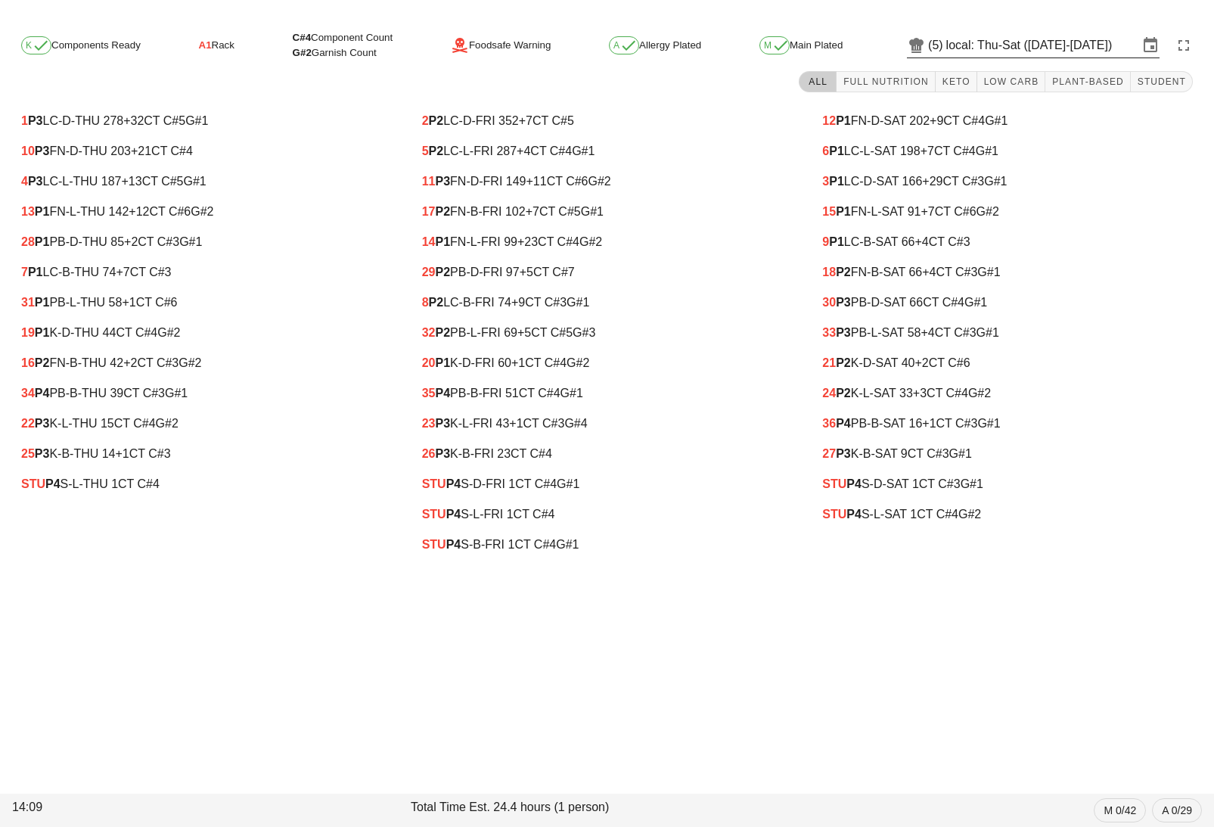
click at [1022, 44] on input "local: Thu-Sat ([DATE]-[DATE])" at bounding box center [1042, 45] width 192 height 24
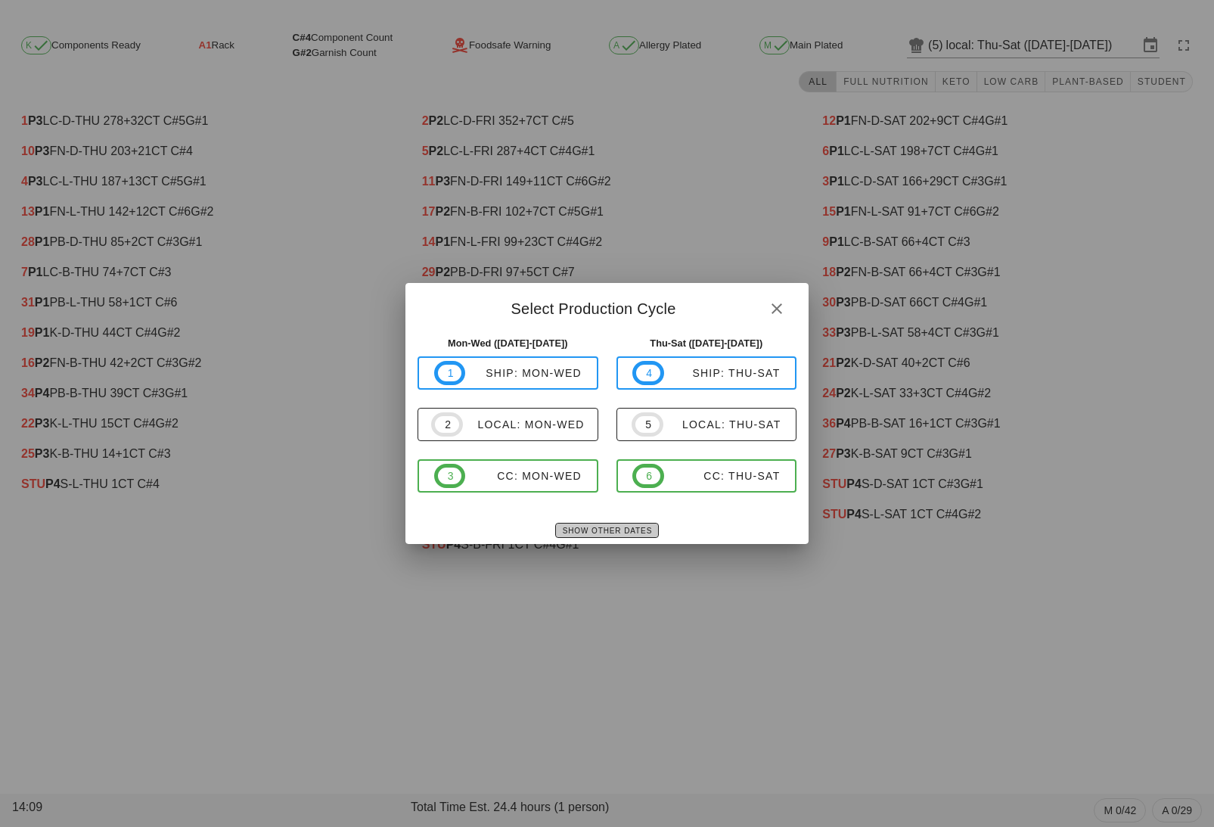
click at [626, 528] on span "Show Other Dates" at bounding box center [607, 530] width 90 height 8
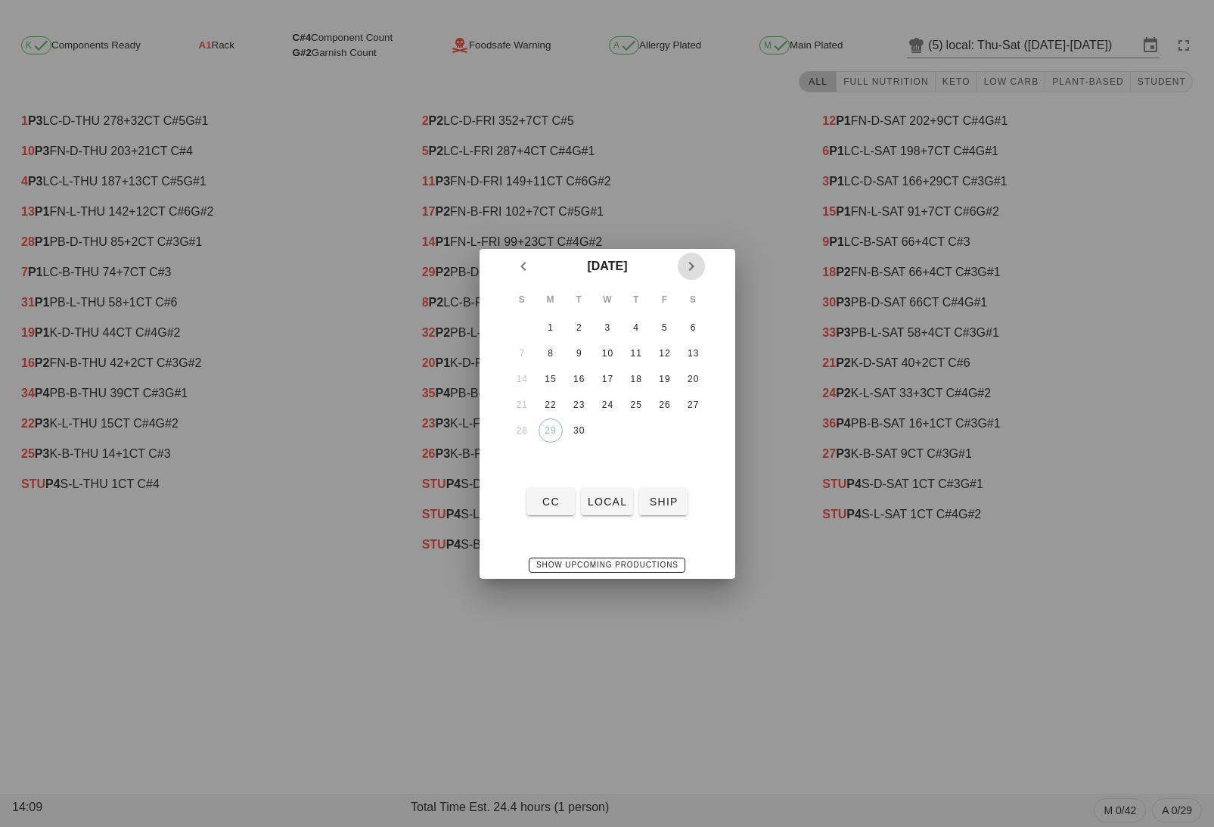
click at [689, 268] on icon "Next month" at bounding box center [691, 266] width 18 height 18
click at [656, 326] on div "3" at bounding box center [664, 327] width 24 height 11
click at [670, 495] on span "ship" at bounding box center [663, 501] width 36 height 12
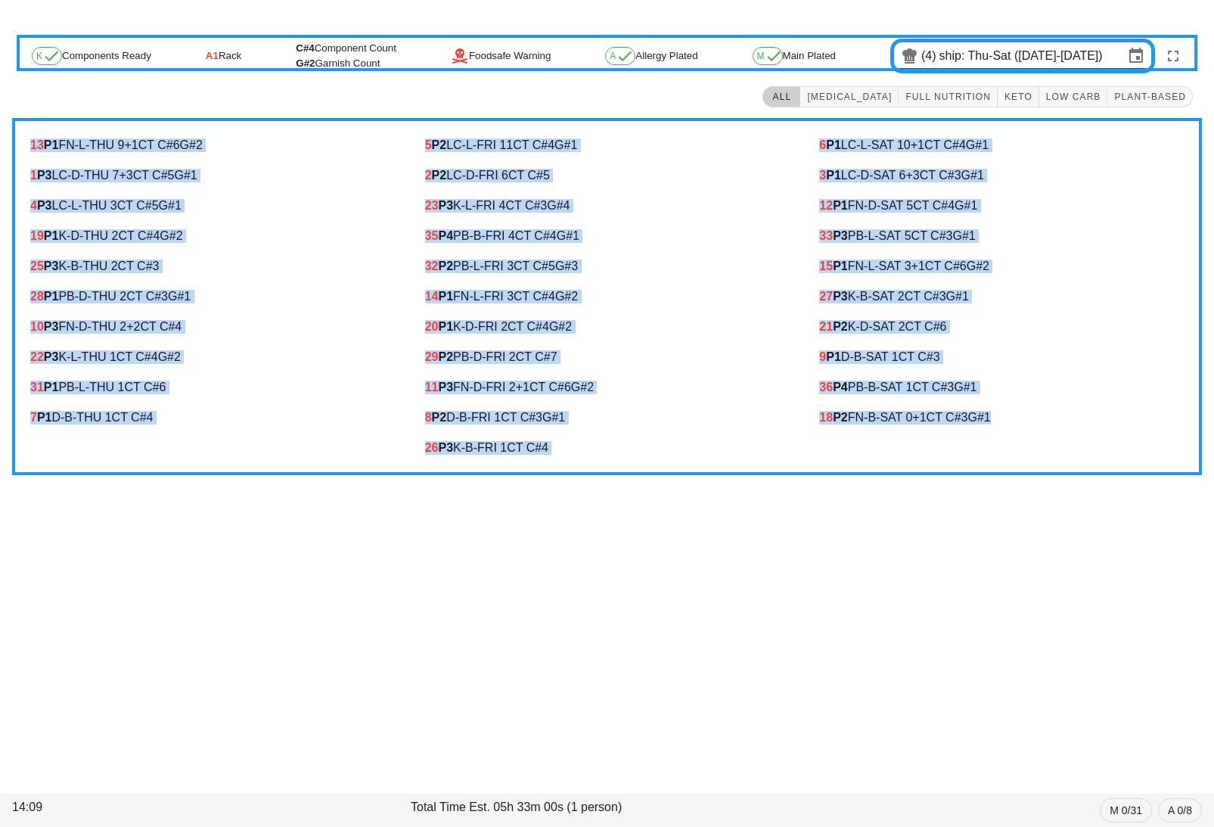
drag, startPoint x: 23, startPoint y: 141, endPoint x: 1025, endPoint y: 425, distance: 1041.9
click at [1025, 425] on div "13 P1 FN-L-THU 9 +1 CT C#6 G#2 1 P3 LC-D-THU 7 +3 CT C#5 G#1 4 P3 LC-L-THU 3 CT…" at bounding box center [607, 296] width 1190 height 357
copy div "13 P1 FN-L-THU 9 +1 CT C#6 G#2 1 P3 LC-D-THU 7 +3 CT C#5 G#1 4 P3 LC-L-THU 3 CT…"
